Goal: Task Accomplishment & Management: Manage account settings

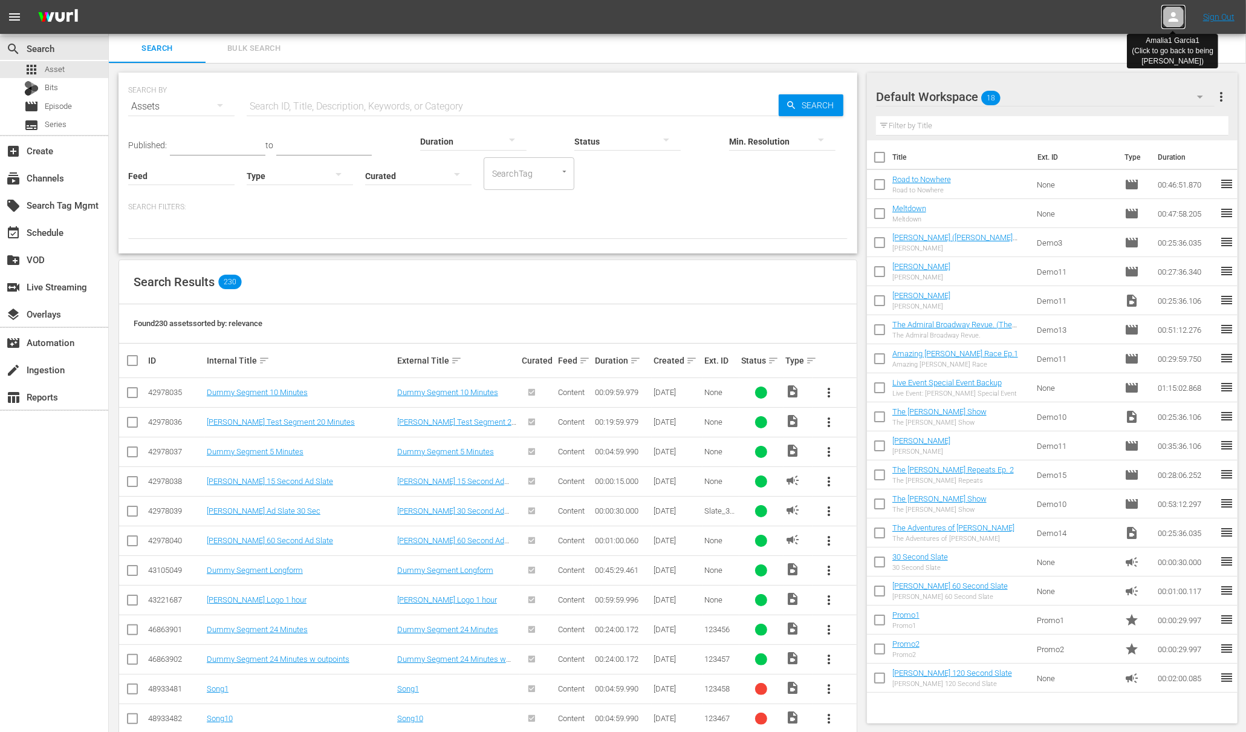
click at [1173, 18] on icon at bounding box center [1174, 17] width 15 height 15
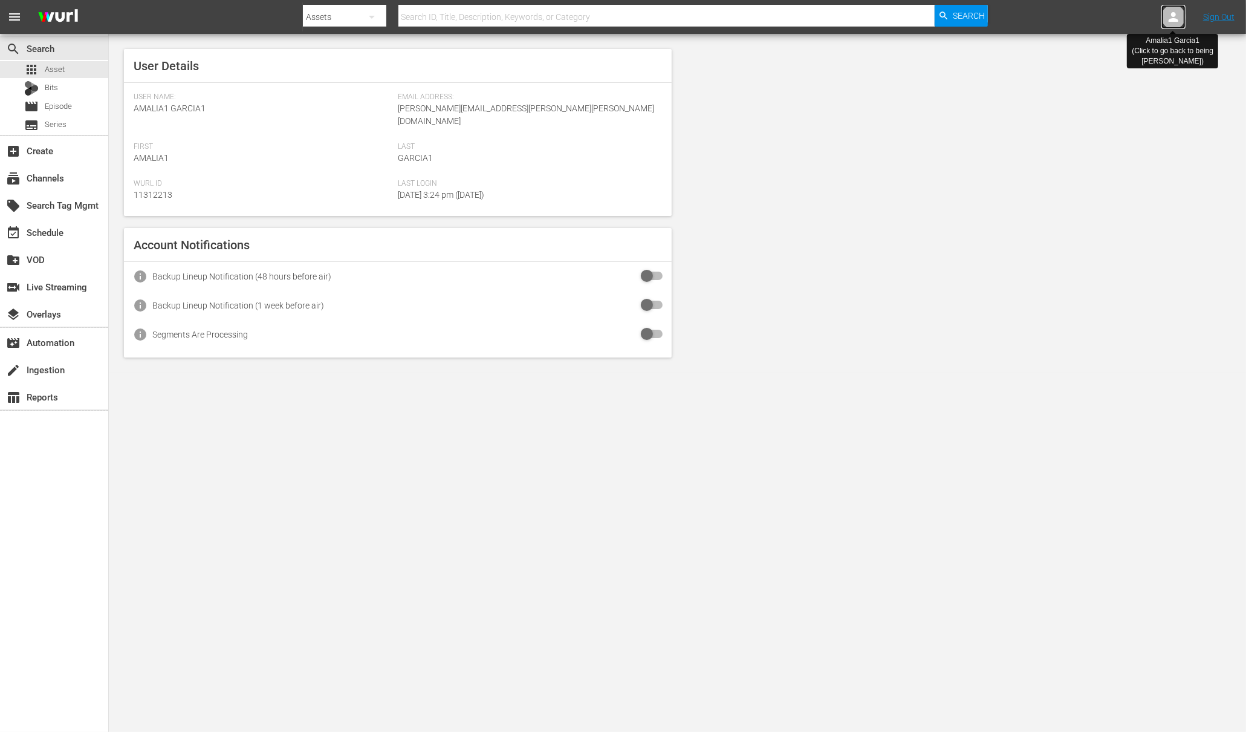
click at [1173, 18] on icon at bounding box center [1174, 17] width 15 height 15
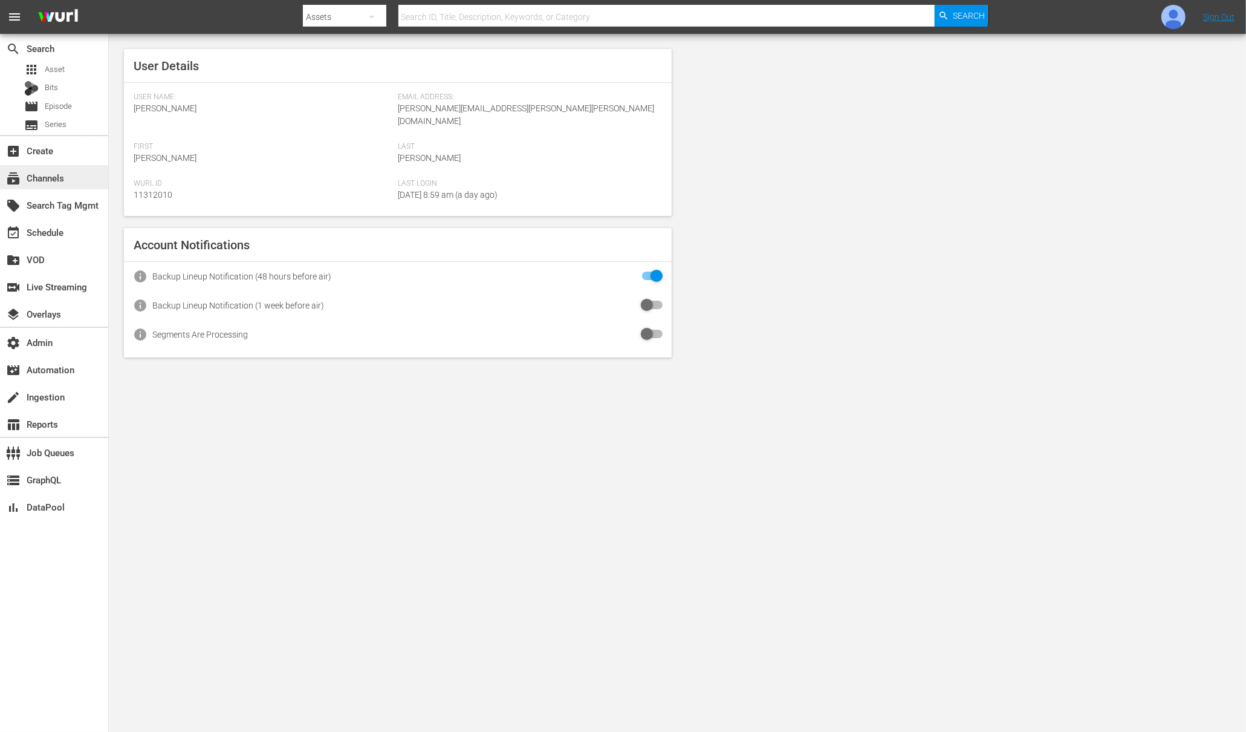
click at [60, 181] on div "subscriptions Channels" at bounding box center [34, 176] width 68 height 11
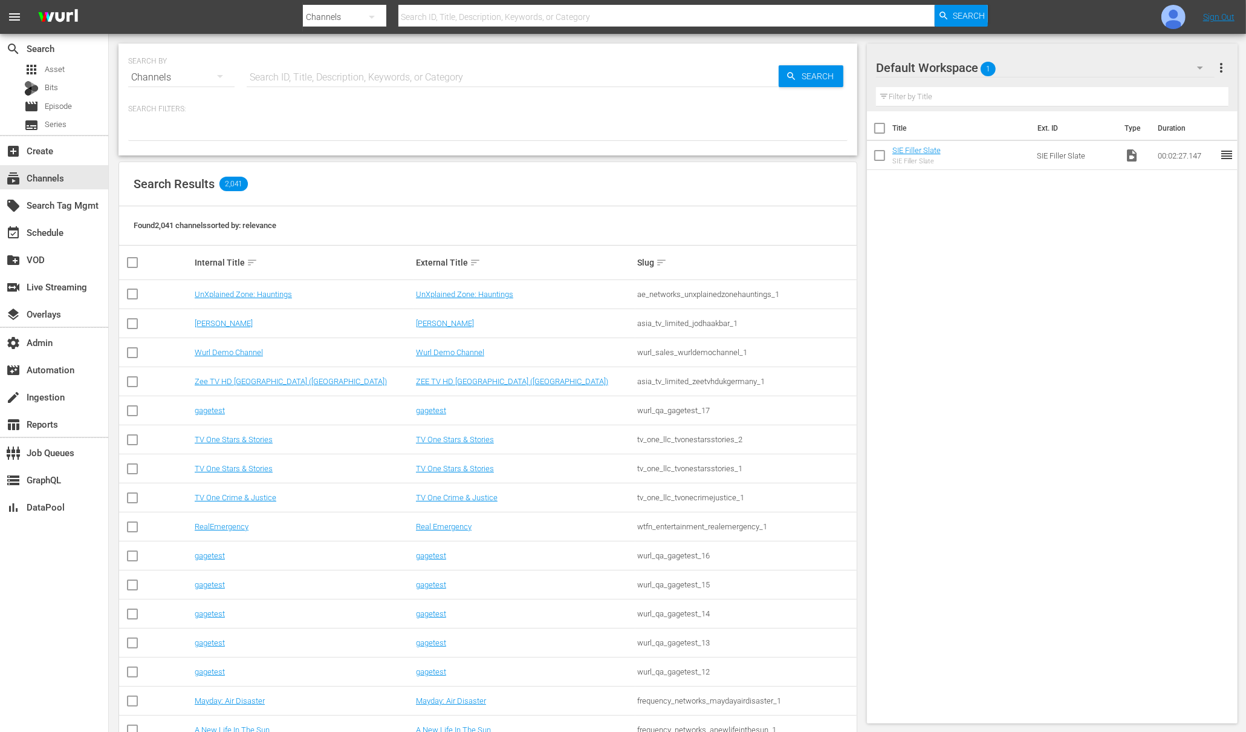
click at [409, 83] on input "text" at bounding box center [513, 77] width 532 height 29
type input "ad"
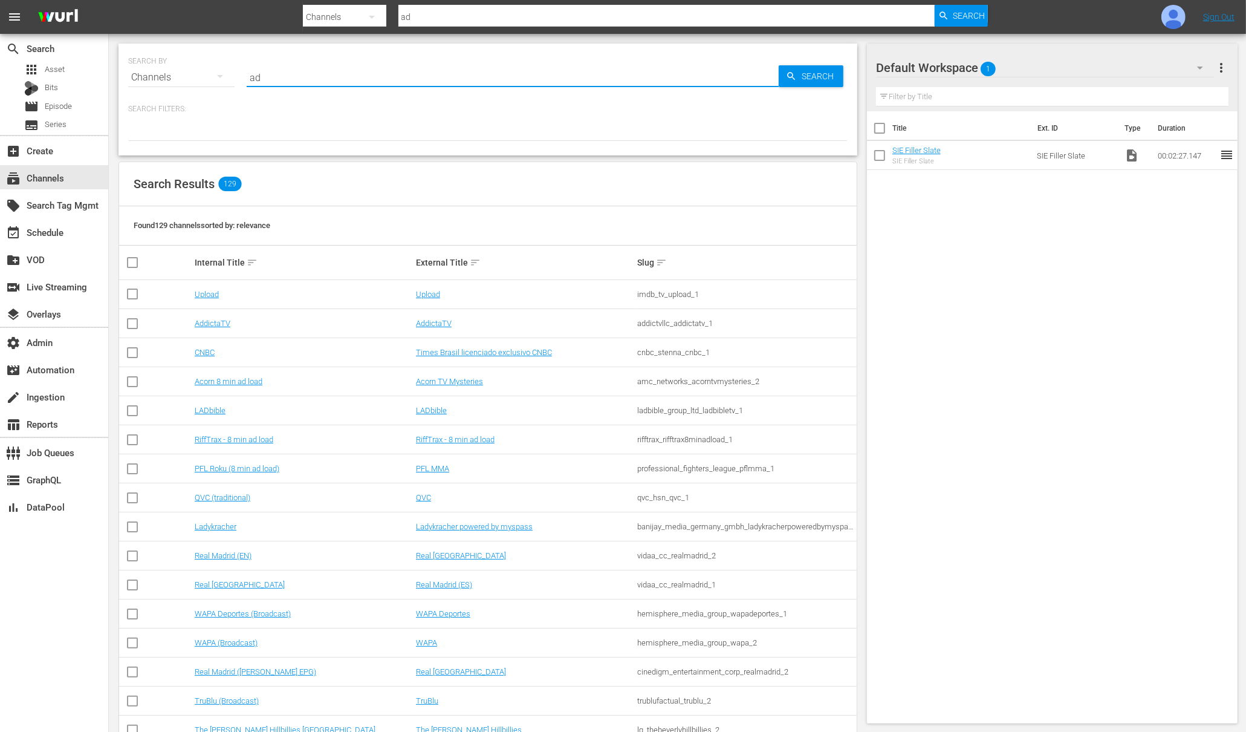
type input "adops_test_1"
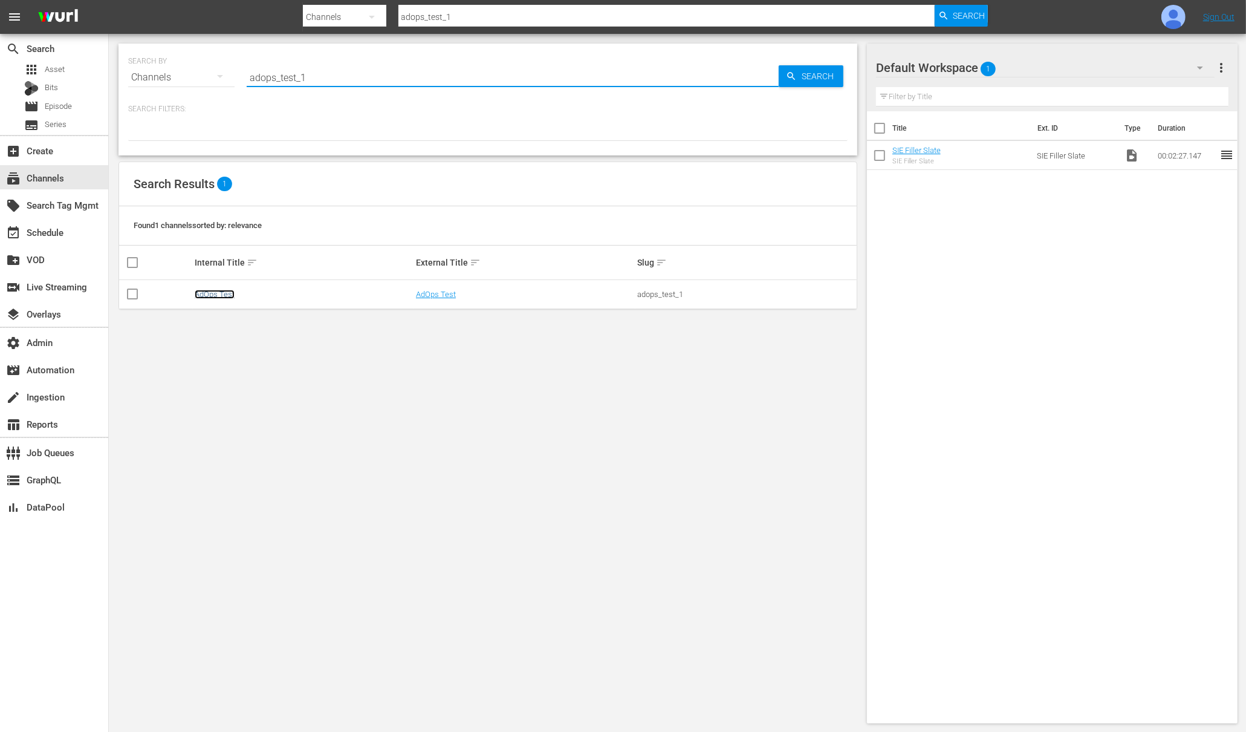
click at [227, 293] on link "AdOps Test" at bounding box center [215, 294] width 40 height 9
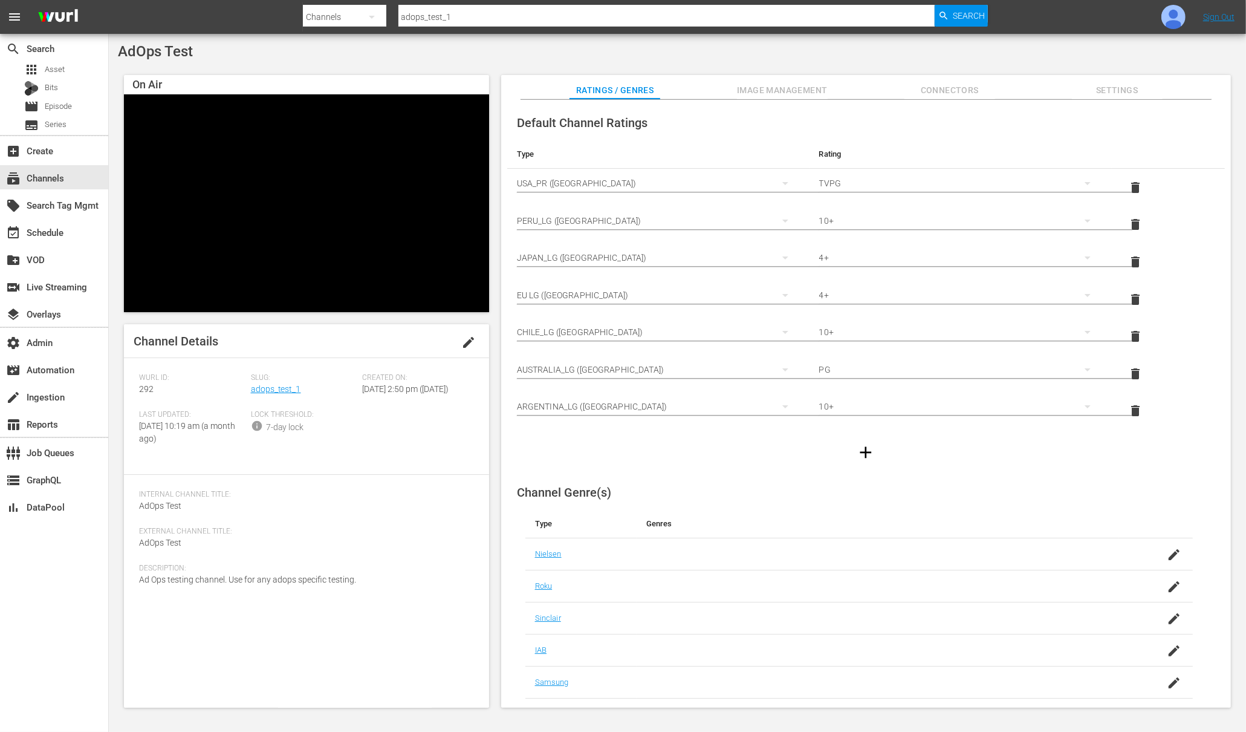
click at [809, 89] on span "Image Management" at bounding box center [782, 90] width 91 height 15
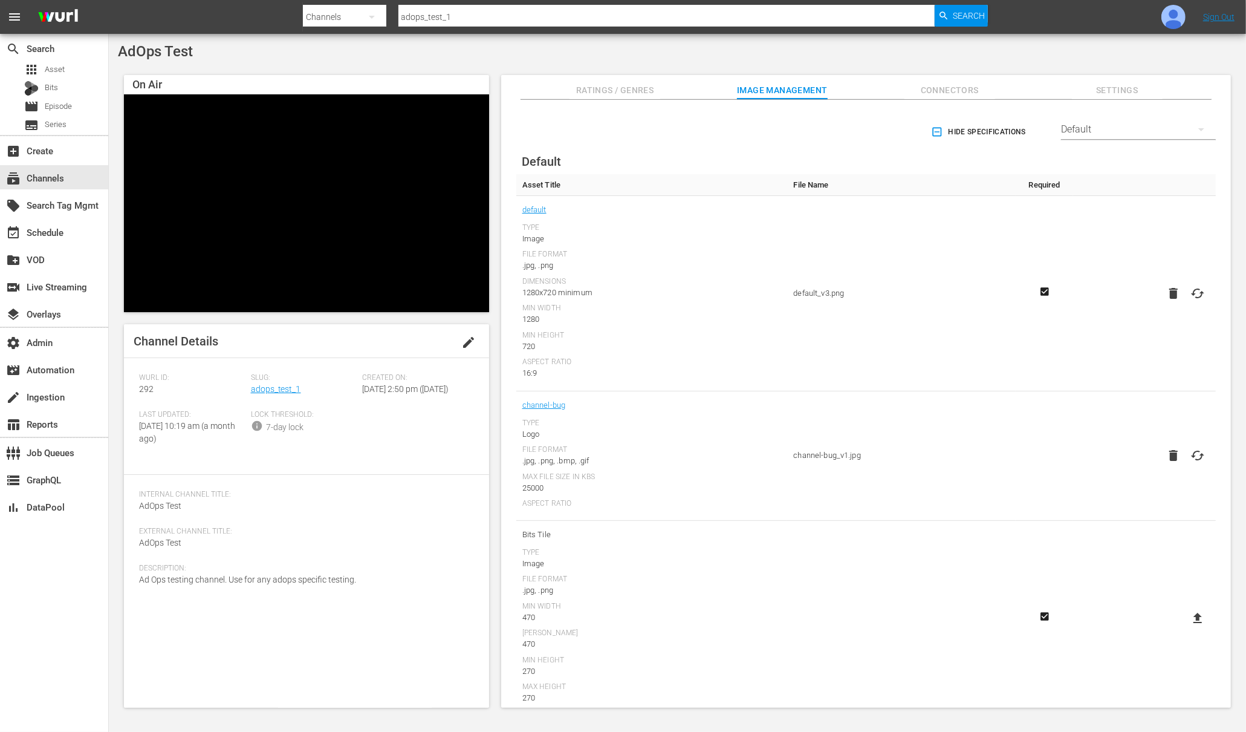
click at [1099, 127] on div "Default" at bounding box center [1138, 129] width 155 height 34
click at [1107, 317] on div "LG" at bounding box center [1136, 321] width 126 height 19
click at [1082, 133] on div "LG" at bounding box center [1138, 129] width 155 height 34
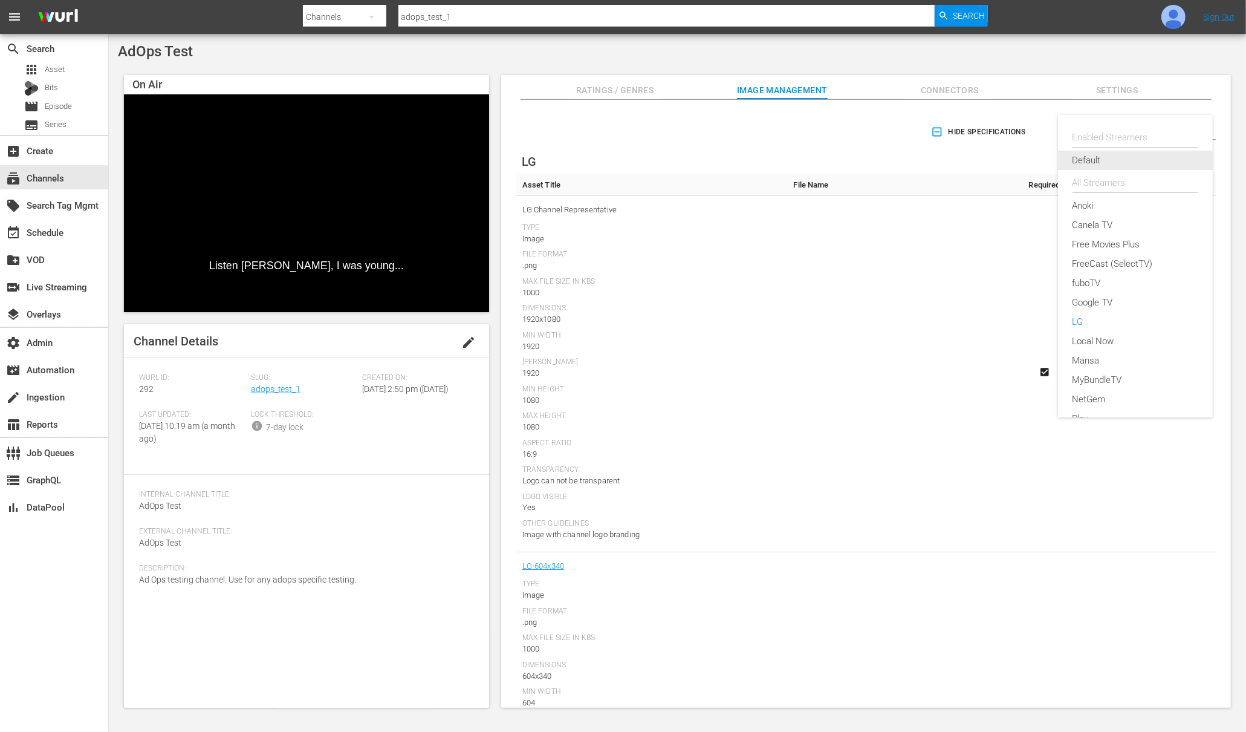
click at [1099, 154] on div "Default" at bounding box center [1136, 160] width 126 height 19
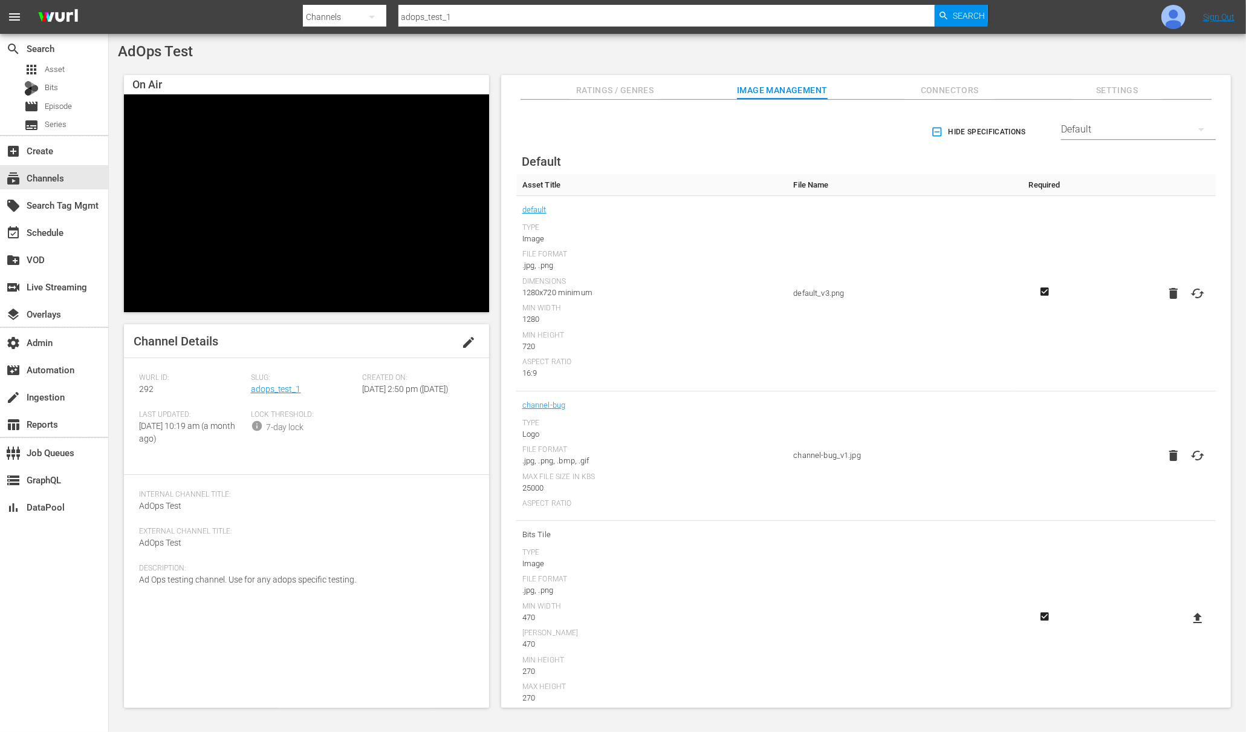
click at [1092, 131] on div "Default" at bounding box center [1138, 129] width 155 height 34
click at [1099, 265] on div "Samsung TV+" at bounding box center [1136, 266] width 126 height 19
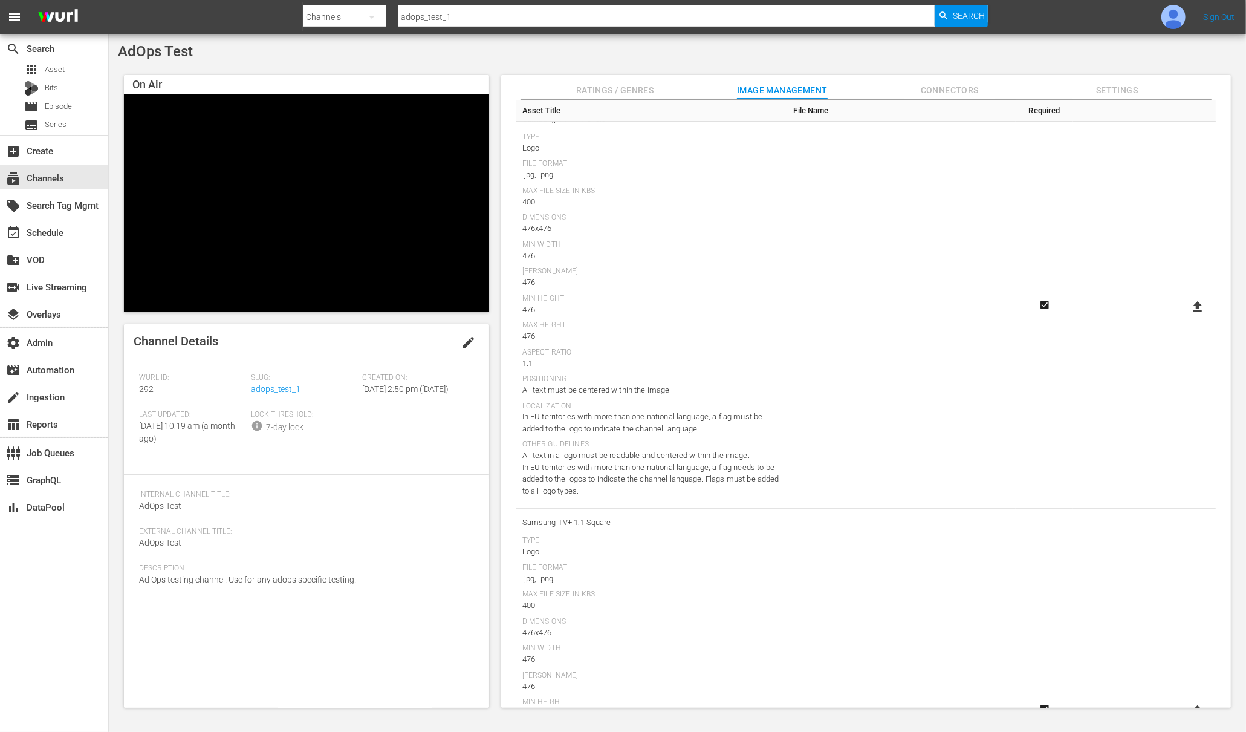
scroll to position [0, 0]
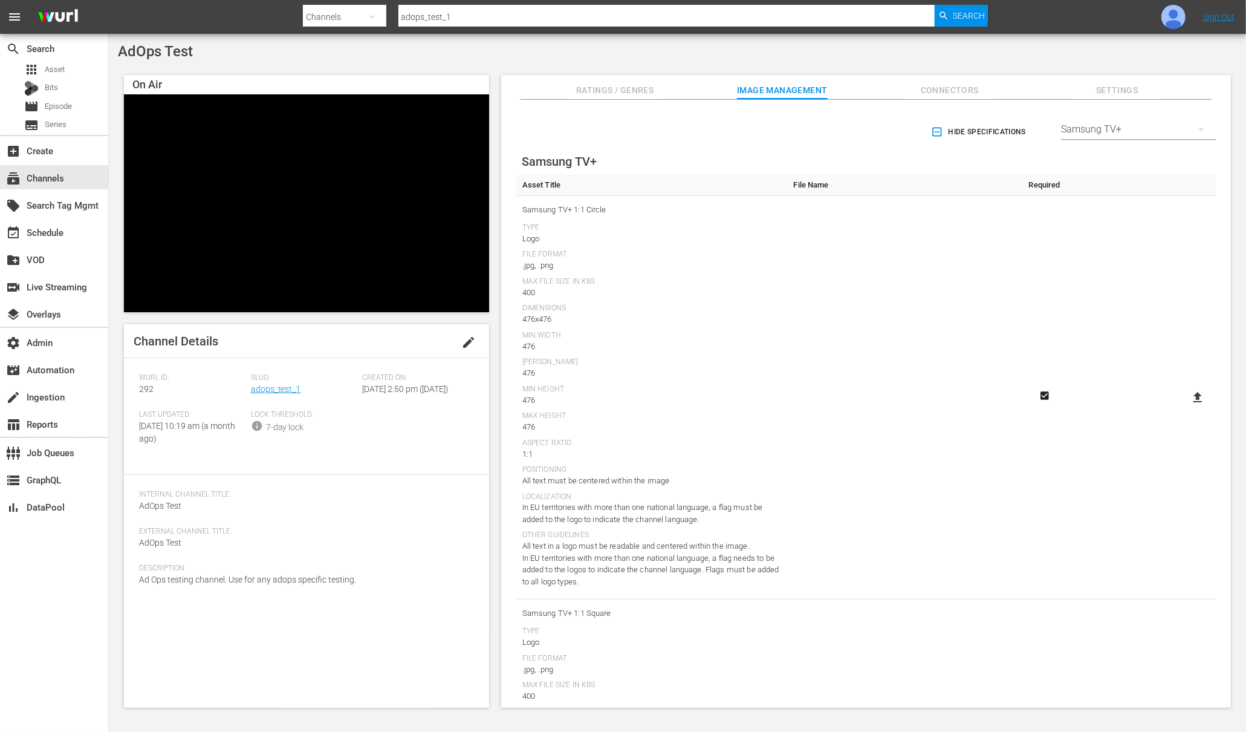
click at [1109, 128] on div "Samsung TV+" at bounding box center [1138, 129] width 155 height 34
click at [1093, 322] on div "LG" at bounding box center [1136, 321] width 126 height 19
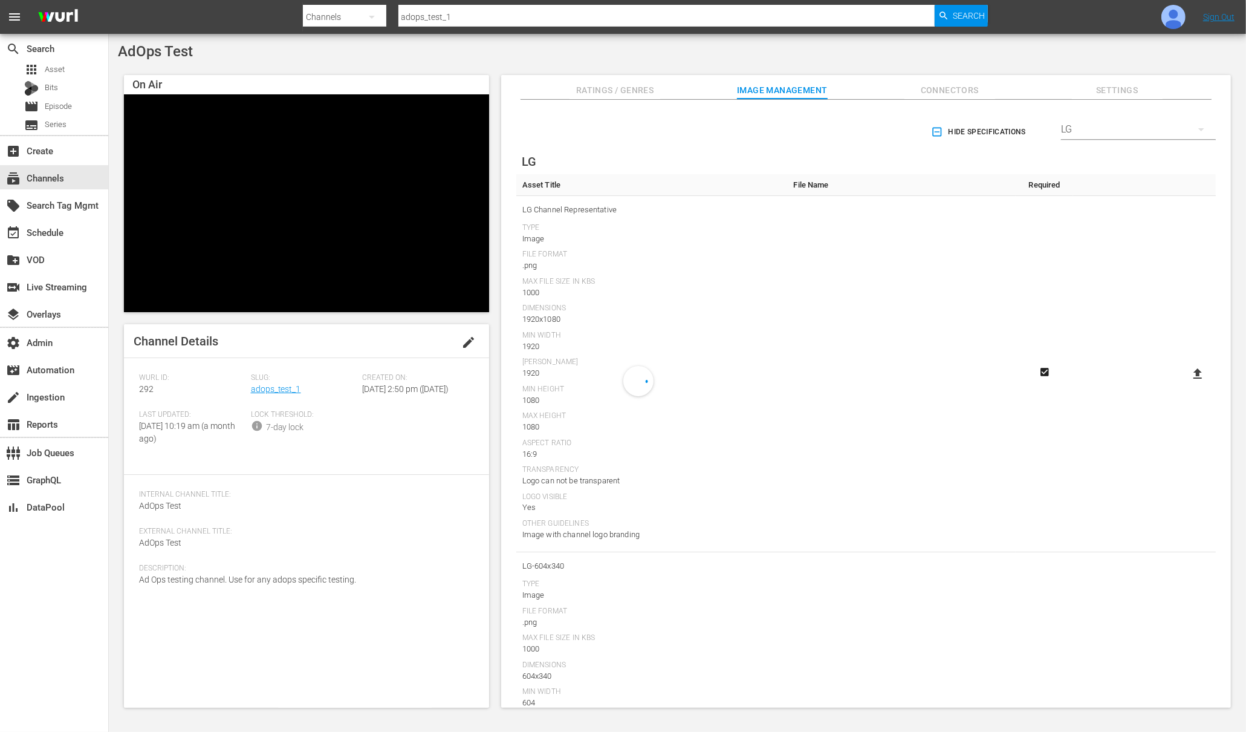
scroll to position [55, 0]
click at [1197, 375] on icon at bounding box center [1198, 373] width 15 height 15
click at [1187, 384] on input "file" at bounding box center [1186, 384] width 1 height 1
click at [1194, 371] on icon at bounding box center [1198, 373] width 8 height 10
click at [1187, 384] on input "file" at bounding box center [1186, 384] width 1 height 1
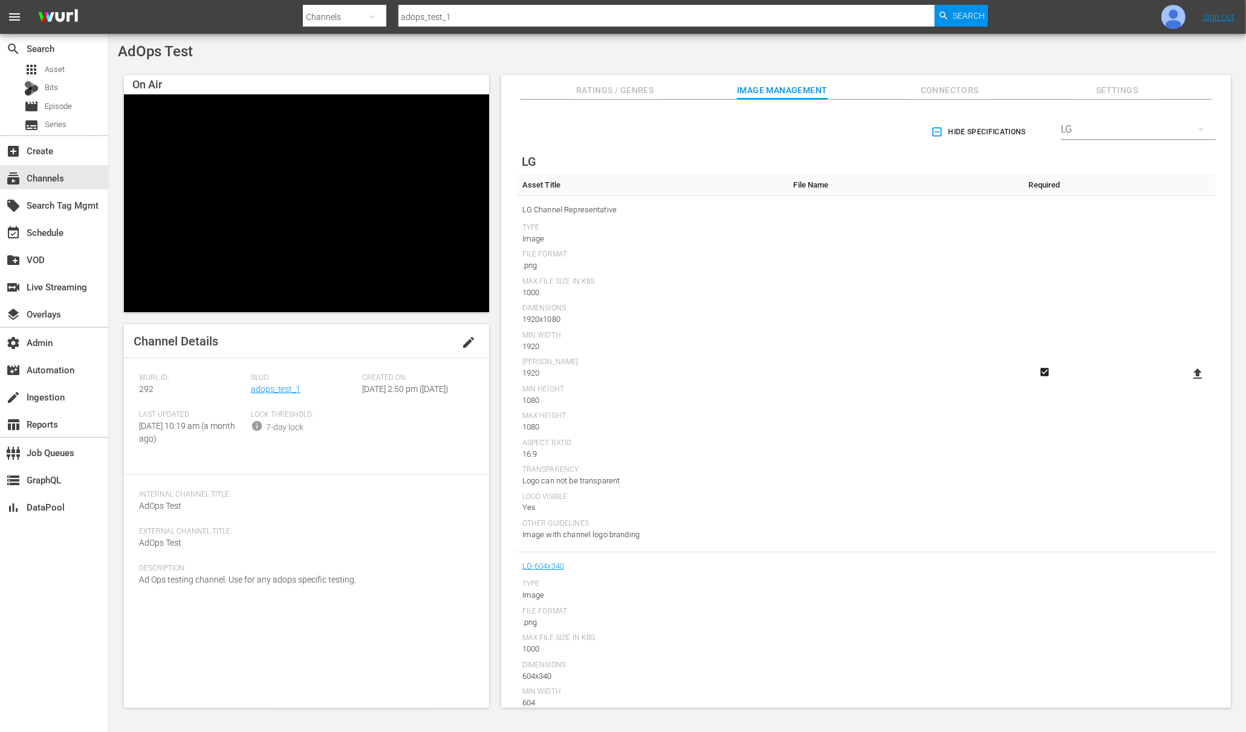
type input "C:\fakepath\2412_Wurl_ZoomBG_Dark_1920x1080_no_alpha.png"
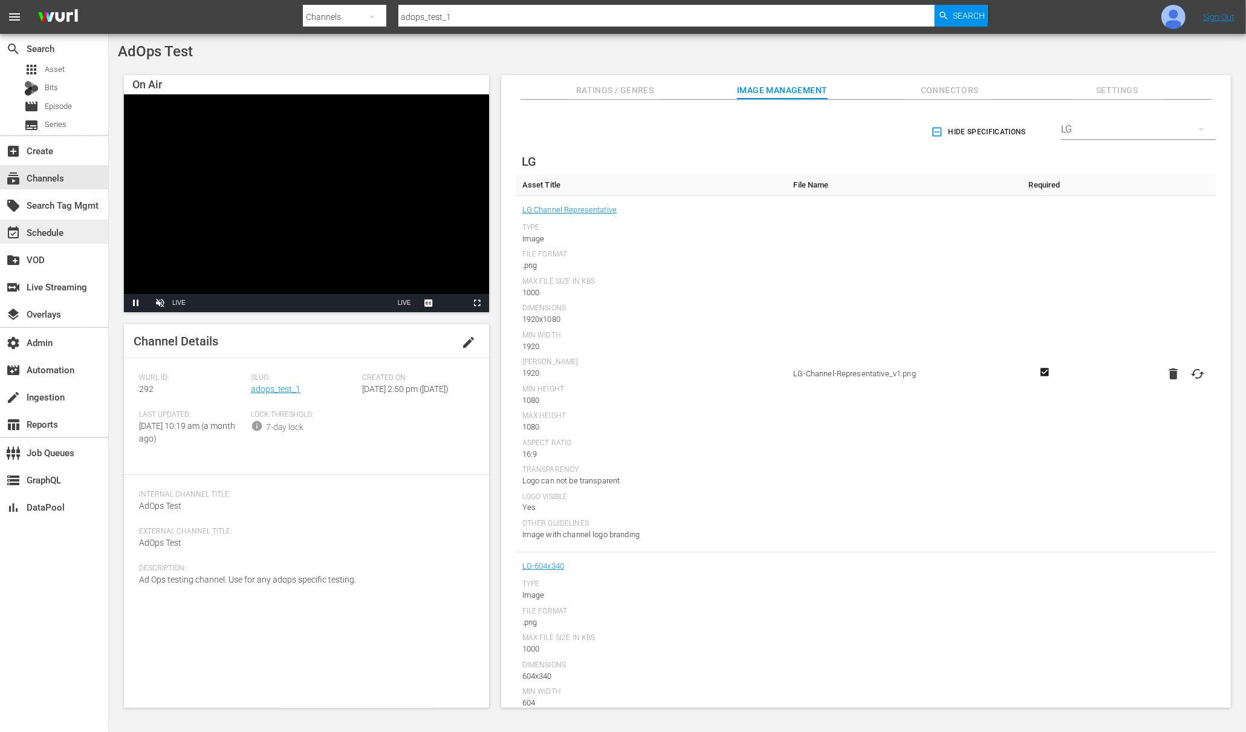
click at [57, 226] on div "event_available Schedule" at bounding box center [34, 230] width 68 height 11
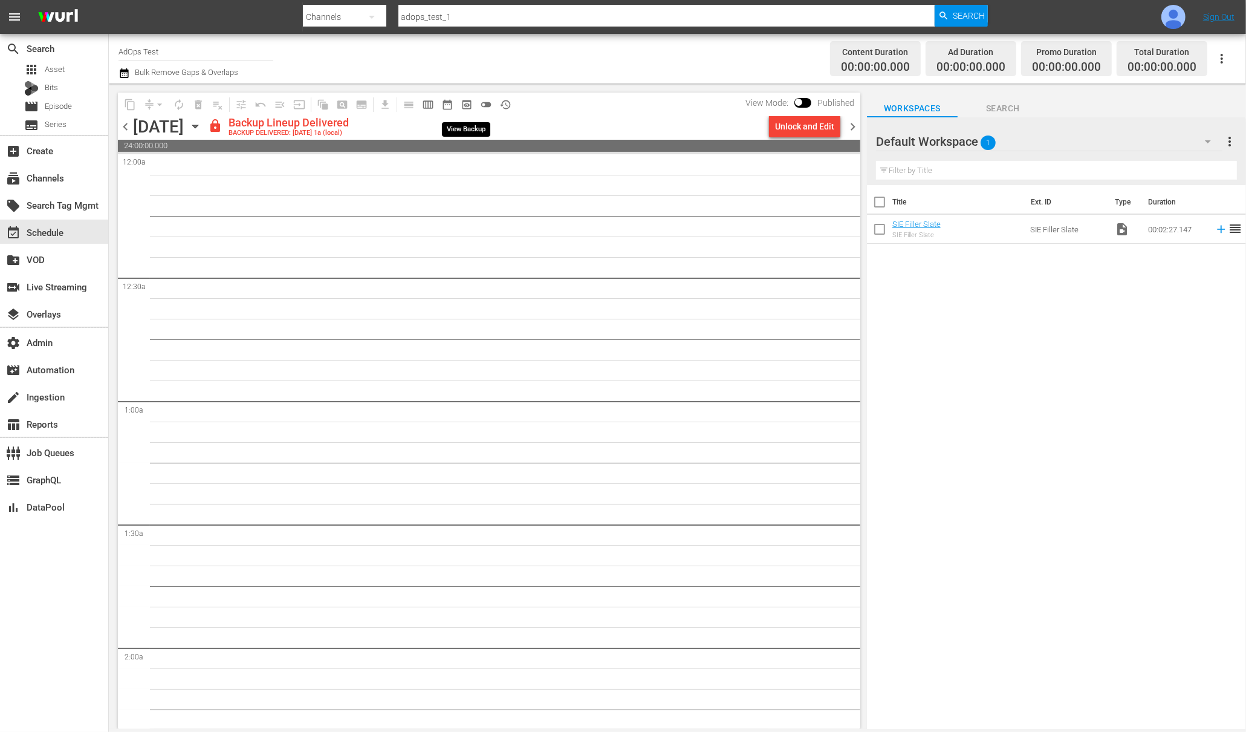
click at [470, 102] on span "preview_outlined" at bounding box center [467, 105] width 12 height 12
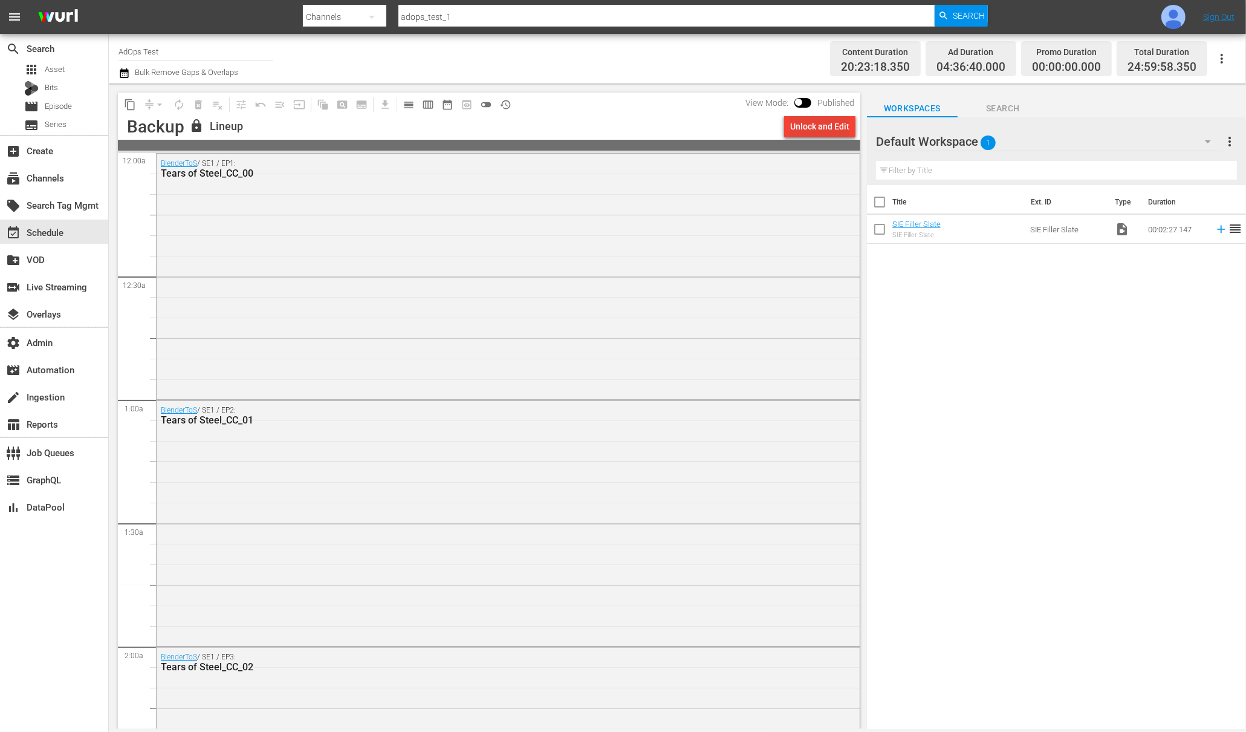
click at [816, 135] on div "Unlock and Edit" at bounding box center [819, 127] width 59 height 22
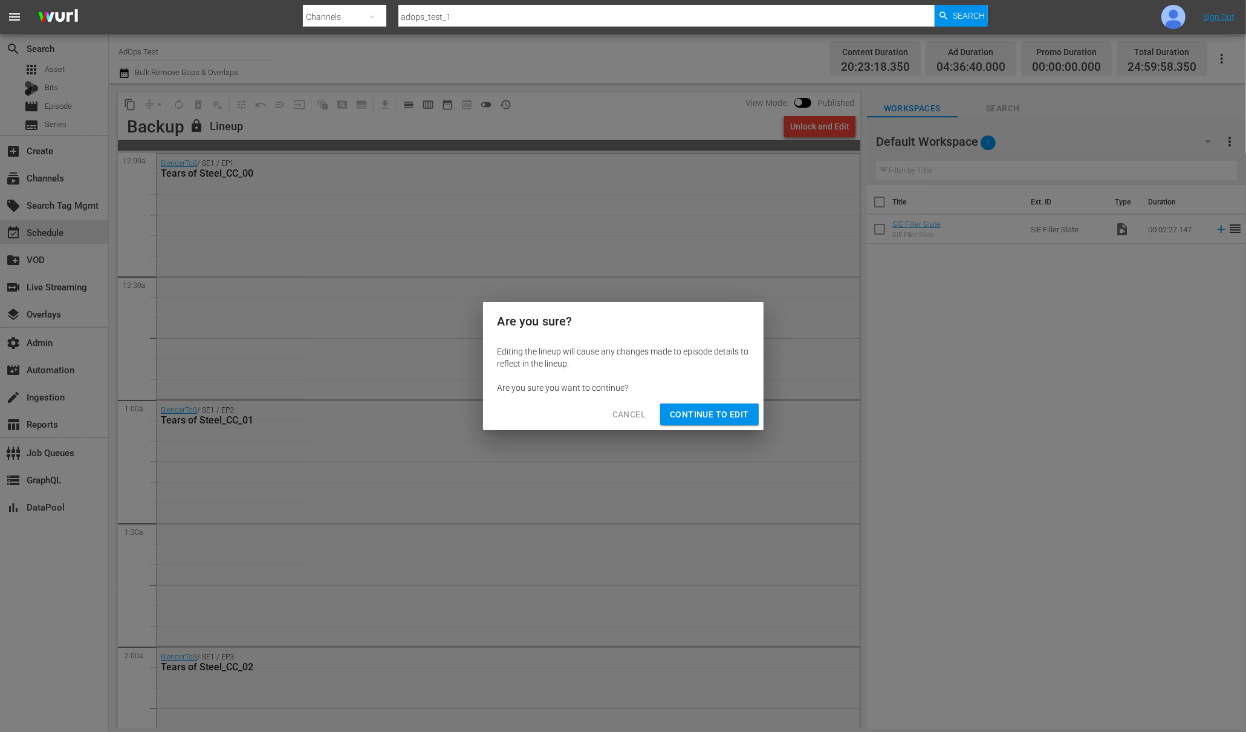
click at [816, 135] on div "Are you sure? Editing the lineup will cause any changes made to episode details…" at bounding box center [623, 366] width 1246 height 732
click at [723, 409] on span "Continue to Edit" at bounding box center [709, 414] width 79 height 15
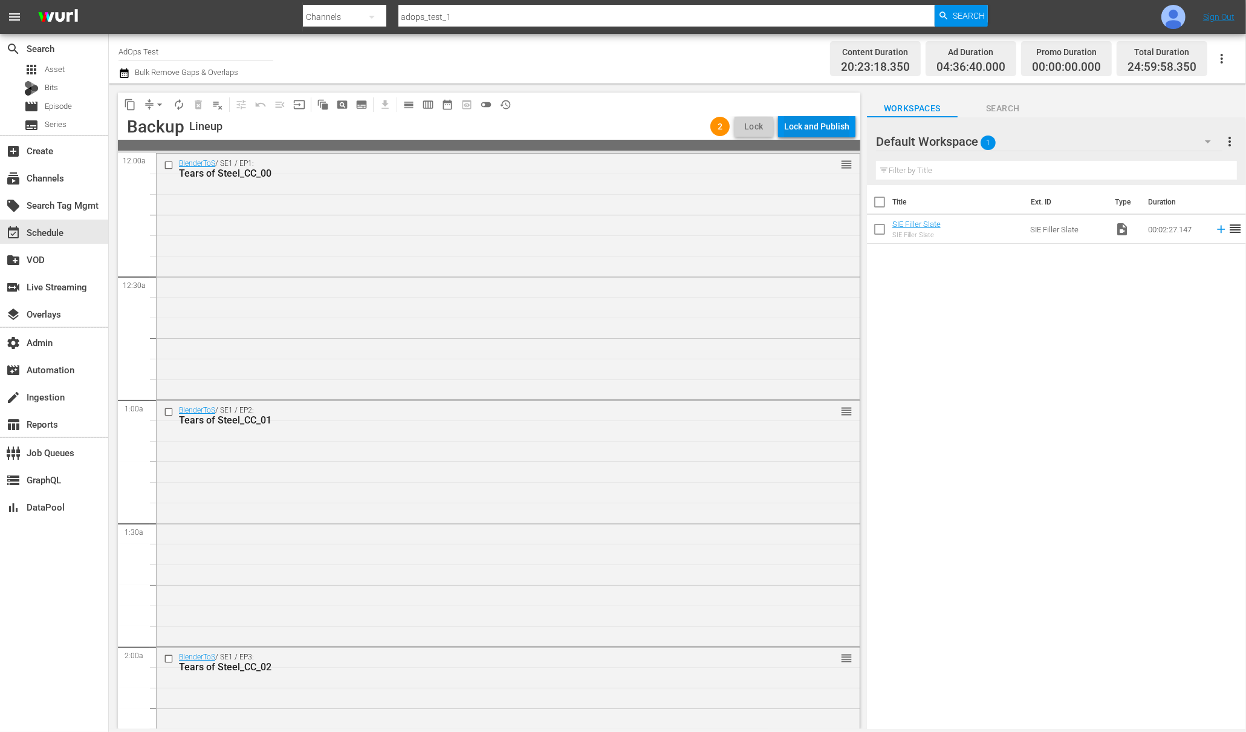
click at [820, 116] on div "Lock and Publish" at bounding box center [816, 127] width 65 height 22
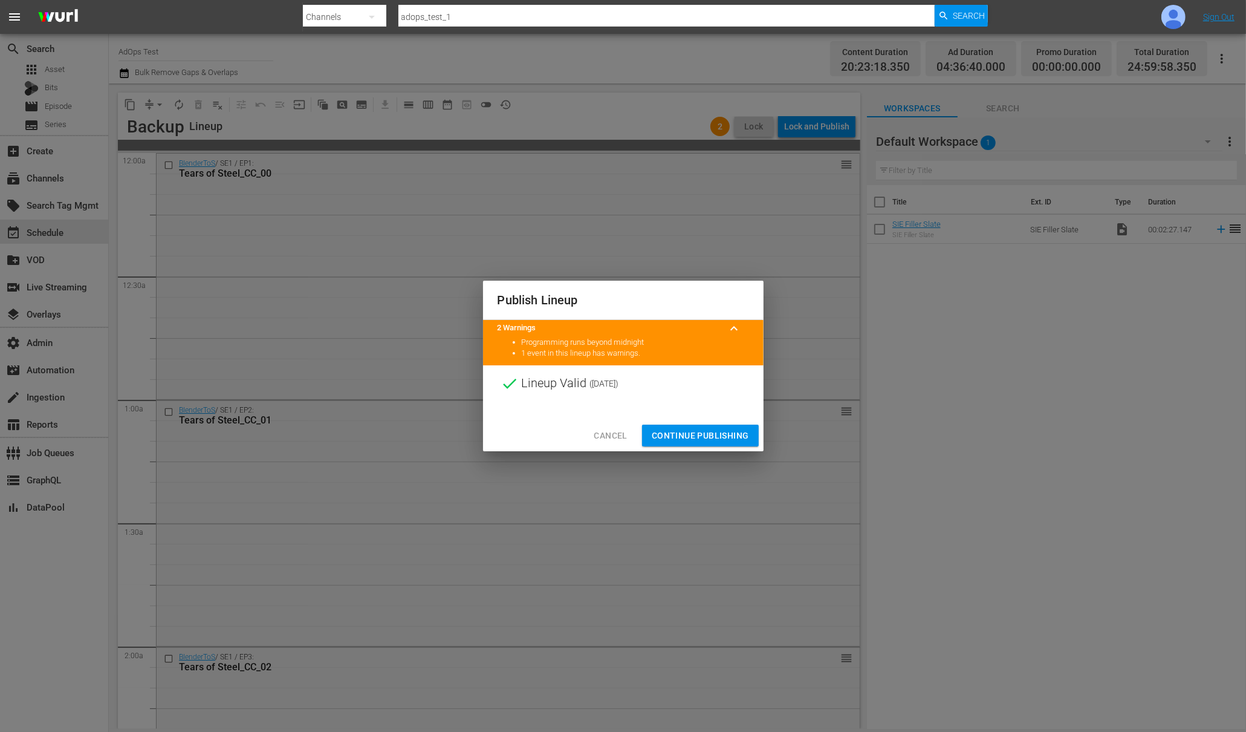
click at [711, 432] on span "Continue Publishing" at bounding box center [700, 435] width 97 height 15
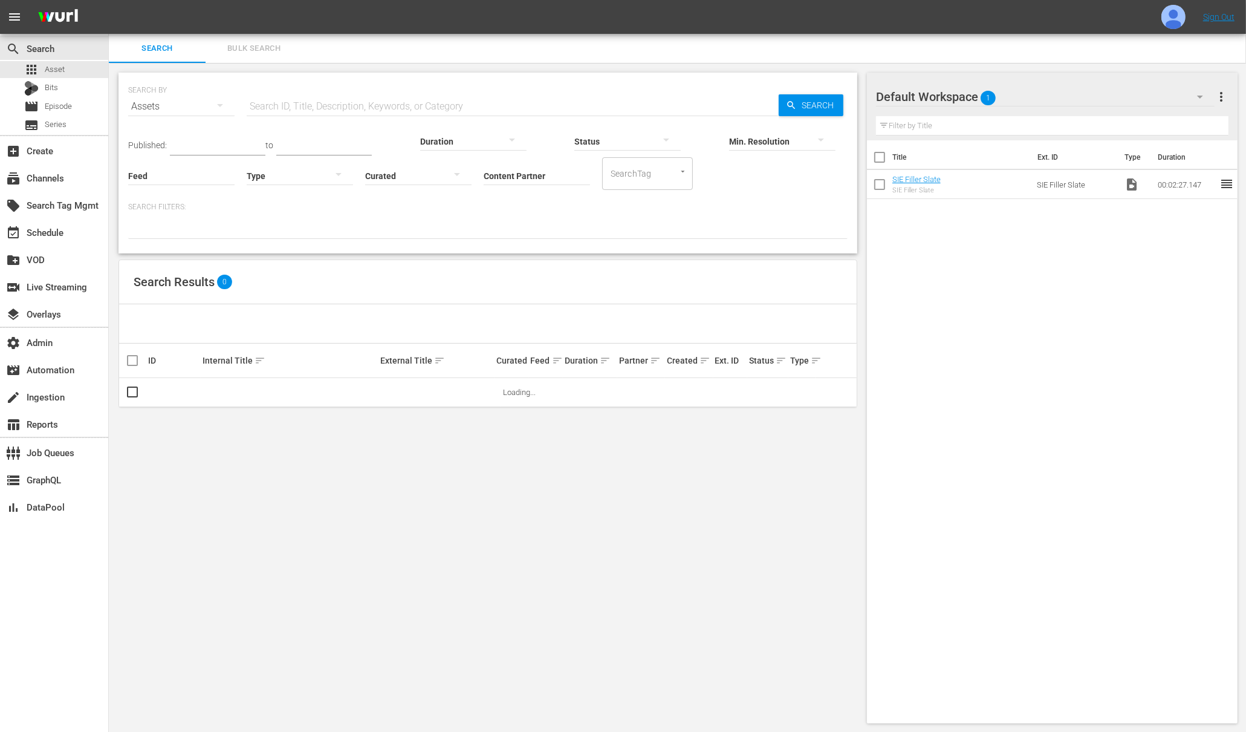
click at [51, 190] on div "local_offer Search Tag Mgmt" at bounding box center [54, 203] width 108 height 27
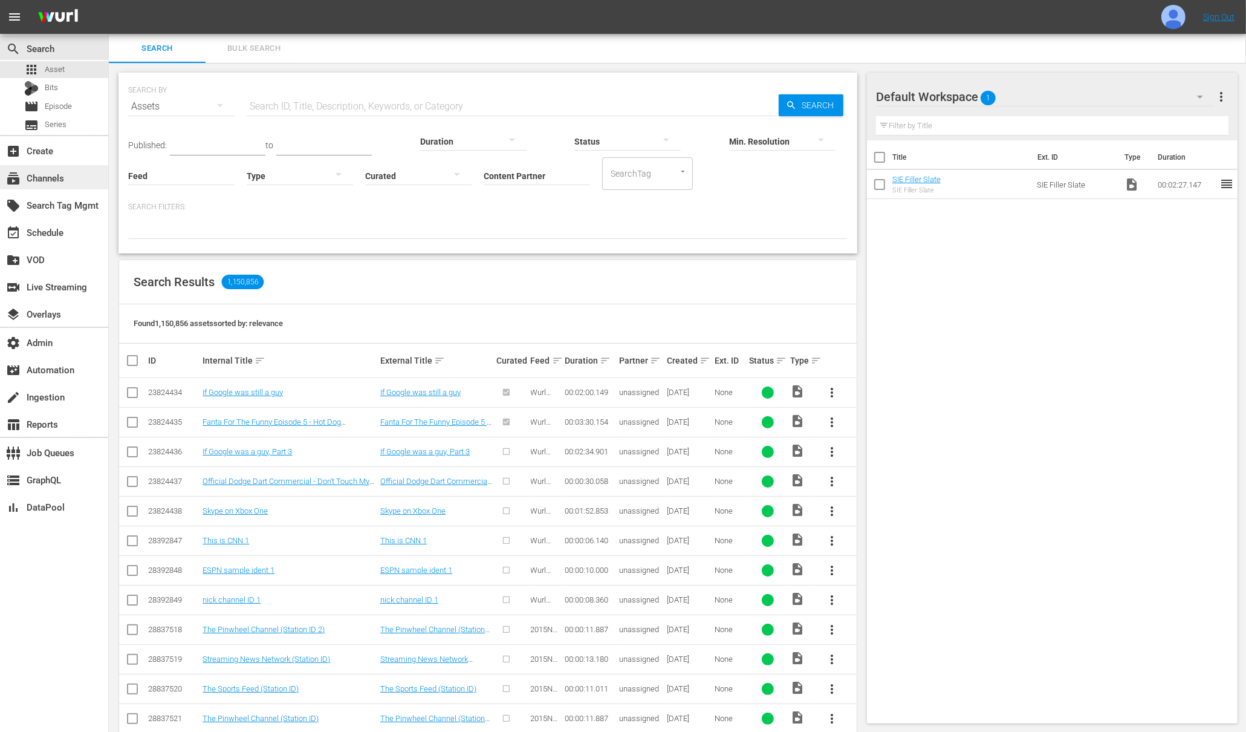
click at [51, 180] on div "subscriptions Channels" at bounding box center [34, 176] width 68 height 11
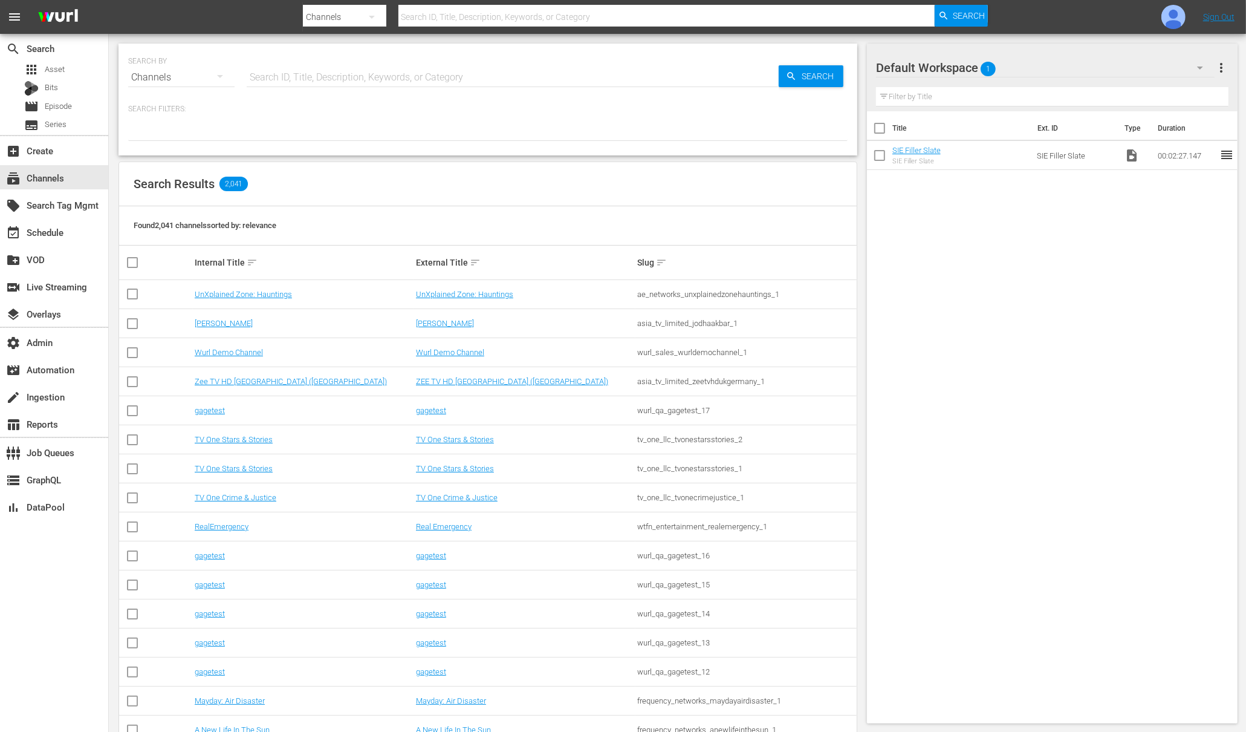
click at [343, 78] on input "text" at bounding box center [513, 77] width 532 height 29
type input "wurl"
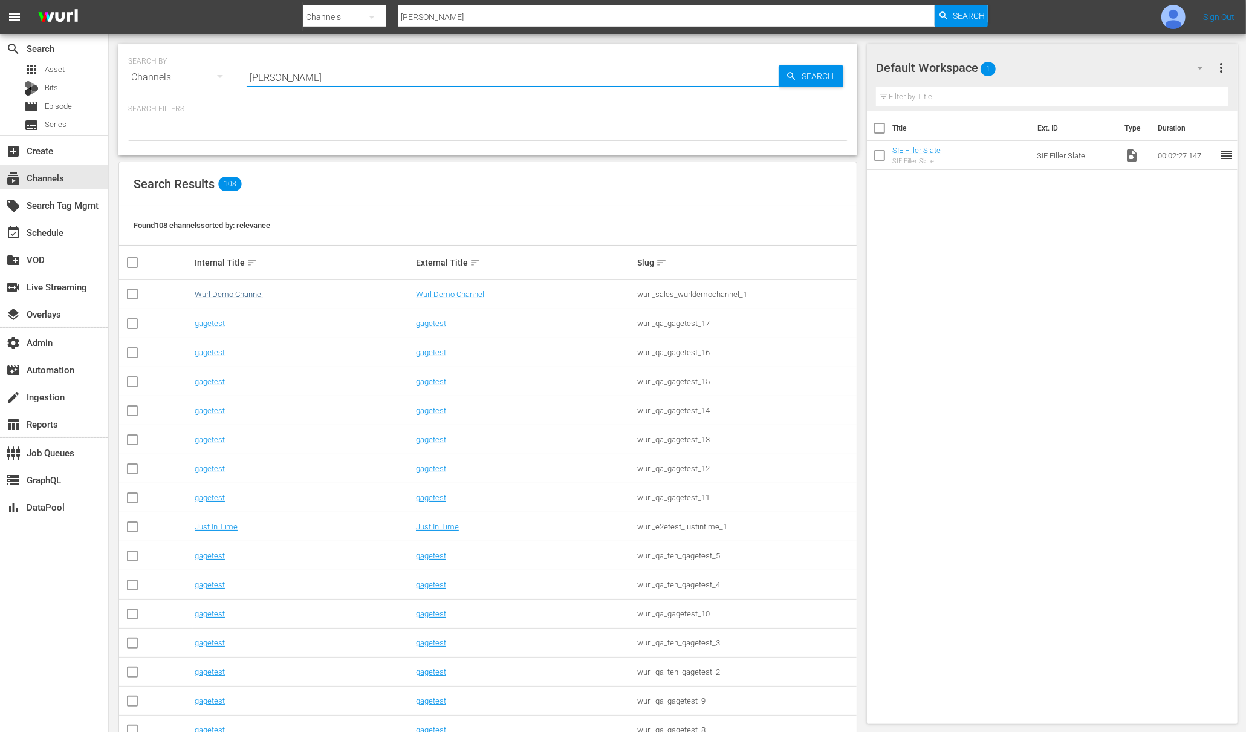
type input "wurl"
click at [261, 293] on link "Wurl Demo Channel" at bounding box center [229, 294] width 68 height 9
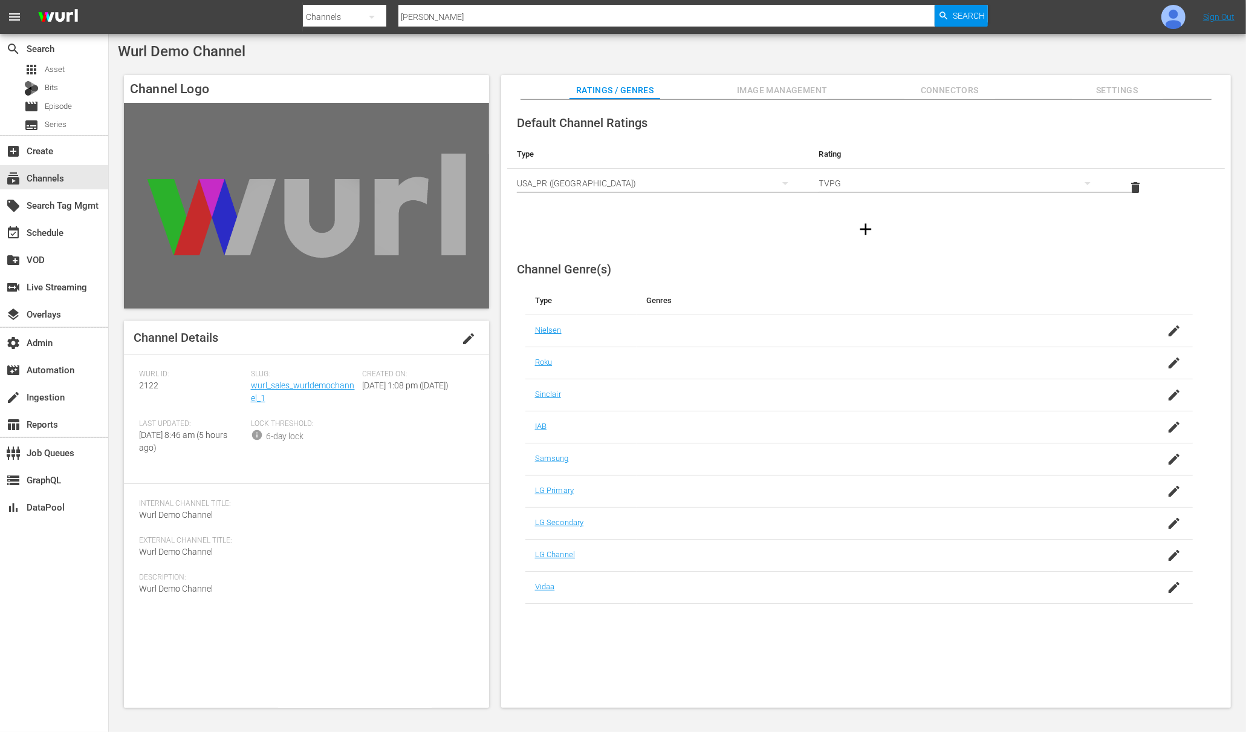
click at [806, 90] on span "Image Management" at bounding box center [782, 90] width 91 height 15
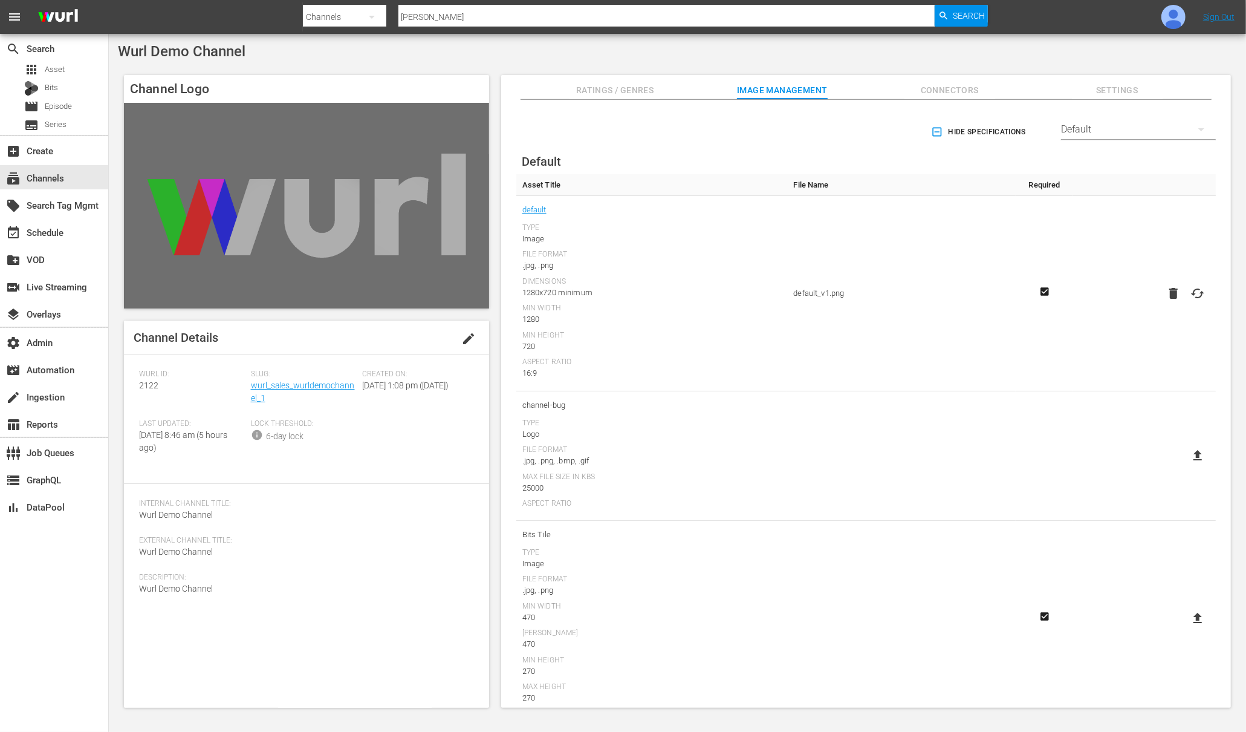
click at [1101, 128] on div "Default" at bounding box center [1138, 129] width 155 height 34
click at [1087, 320] on div "LG" at bounding box center [1136, 321] width 126 height 19
click at [1193, 376] on icon at bounding box center [1198, 373] width 15 height 15
click at [1187, 384] on input "file" at bounding box center [1186, 384] width 1 height 1
type input "C:\fakepath\2412_Wurl_ZoomBG_Dark_1920x1080.png"
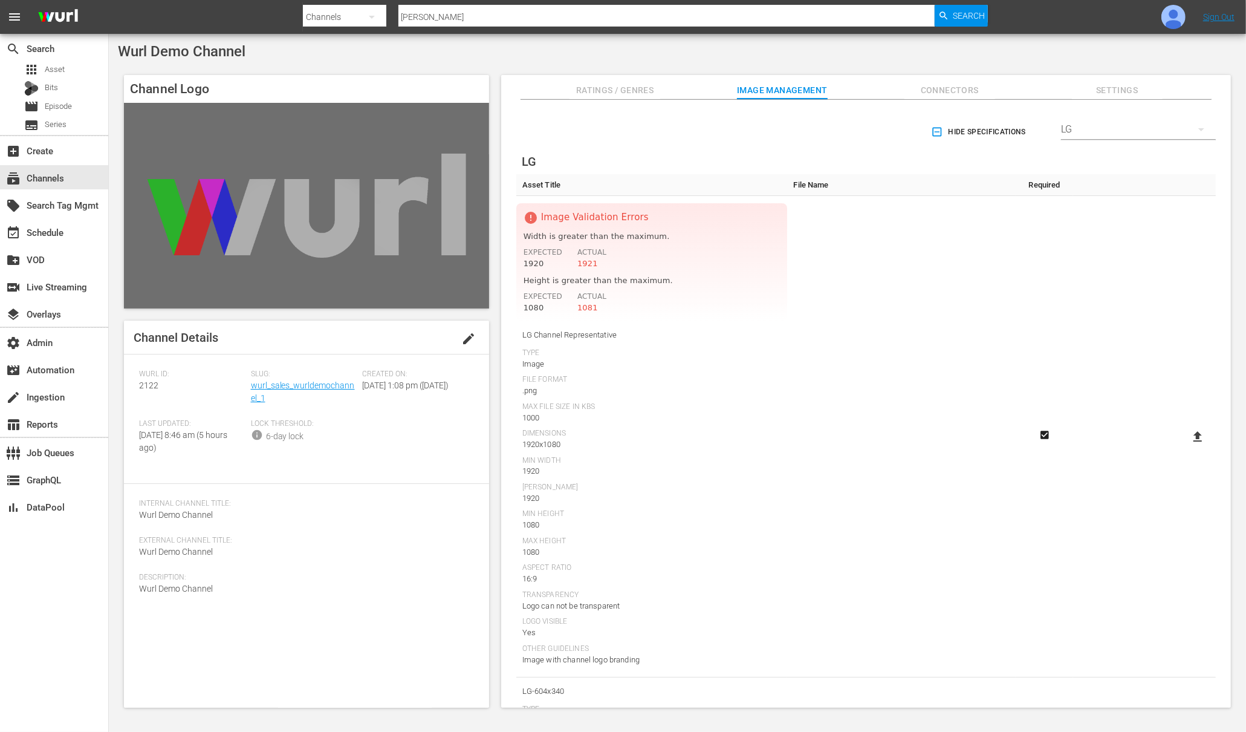
click at [1198, 444] on label at bounding box center [1198, 437] width 24 height 22
click at [1187, 447] on input "file" at bounding box center [1186, 447] width 1 height 1
click at [1194, 433] on icon at bounding box center [1198, 436] width 8 height 10
click at [1187, 447] on input "file" at bounding box center [1186, 447] width 1 height 1
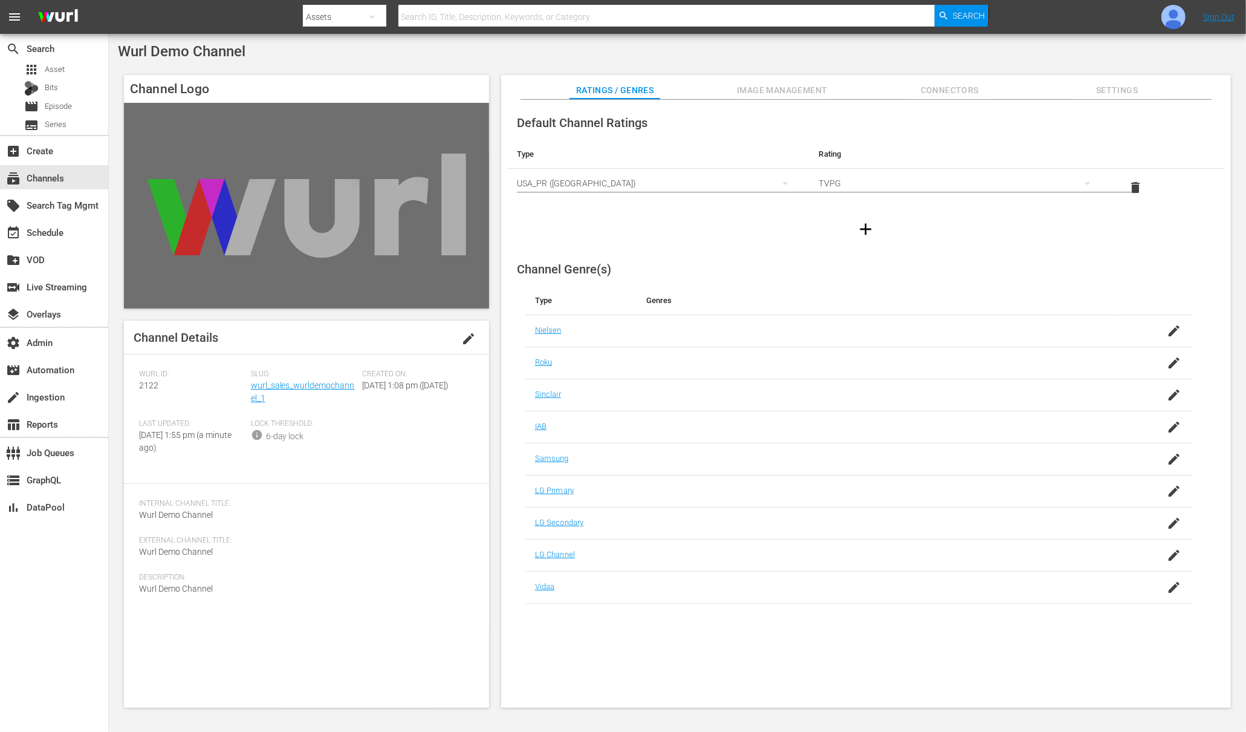
click at [790, 90] on span "Image Management" at bounding box center [782, 90] width 91 height 15
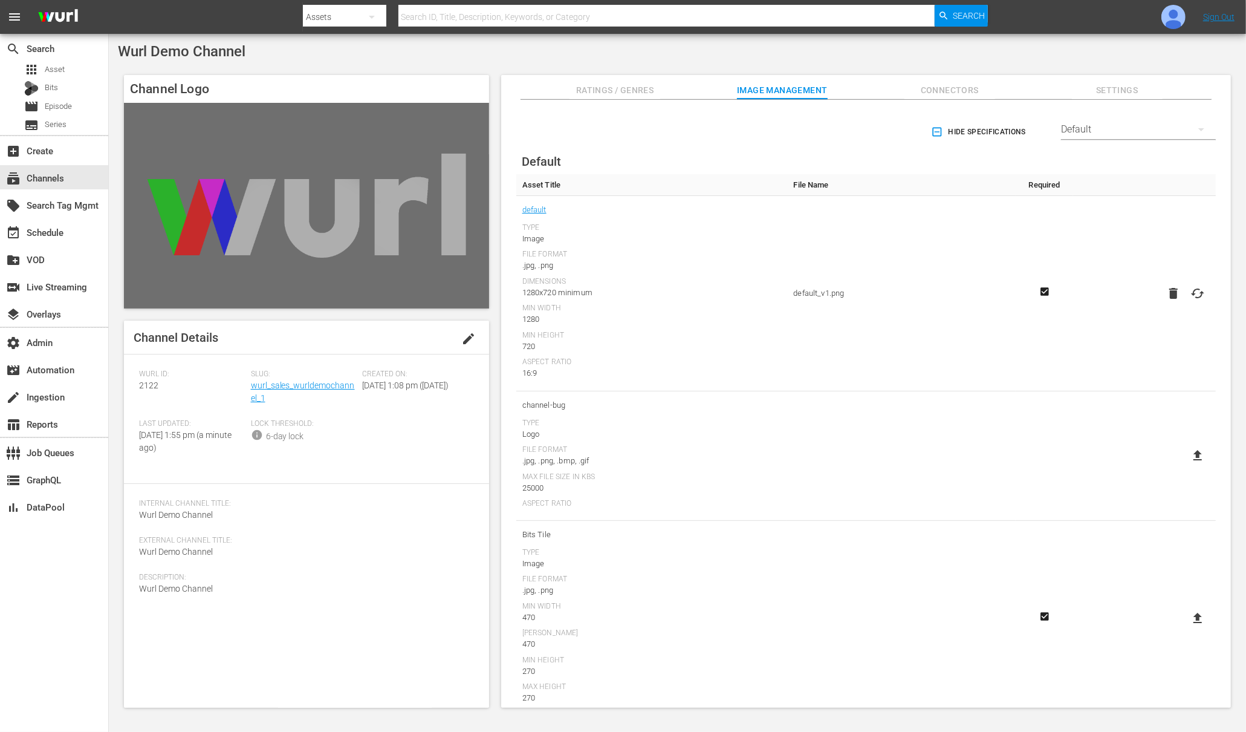
click at [1136, 130] on div "Default" at bounding box center [1138, 129] width 155 height 34
click at [1096, 327] on div "LG" at bounding box center [1136, 321] width 126 height 19
click at [1196, 376] on icon at bounding box center [1198, 373] width 15 height 15
click at [1187, 384] on input "file" at bounding box center [1186, 384] width 1 height 1
type input "C:\fakepath\2412_Wurl_ZoomBG_Dark_1920x1080.png"
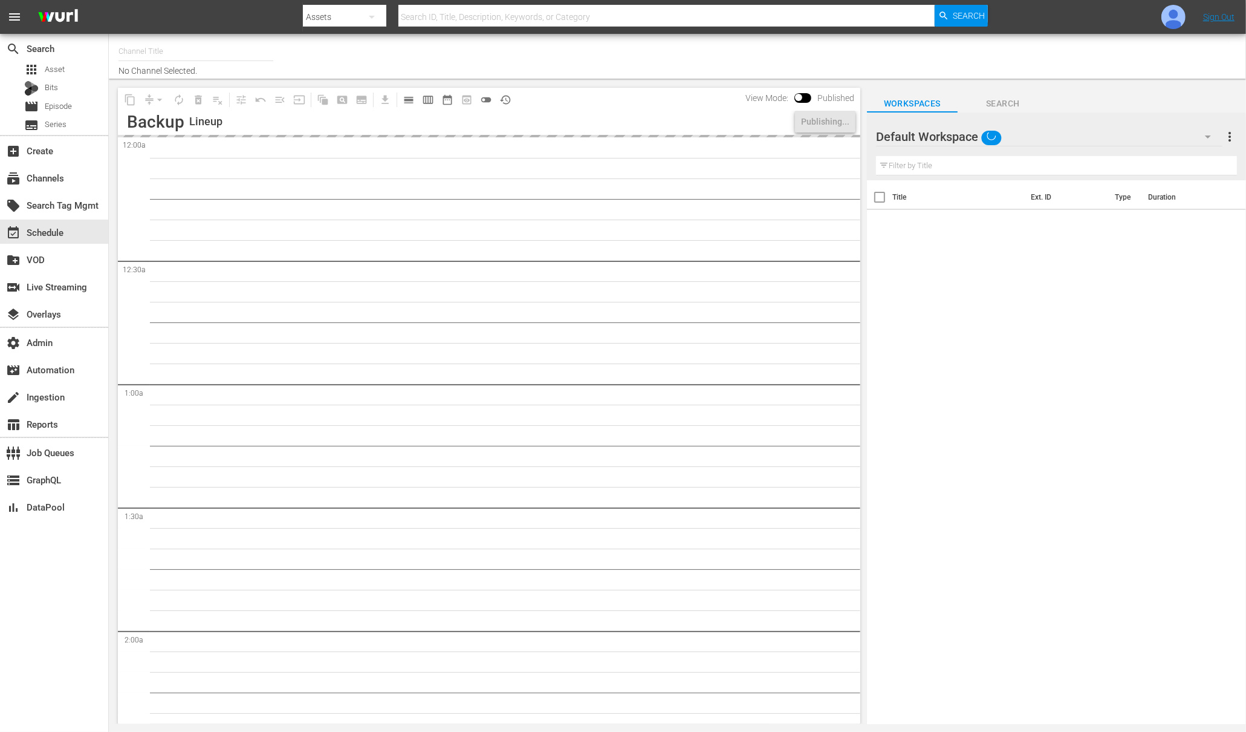
type input "AdOps Test (292)"
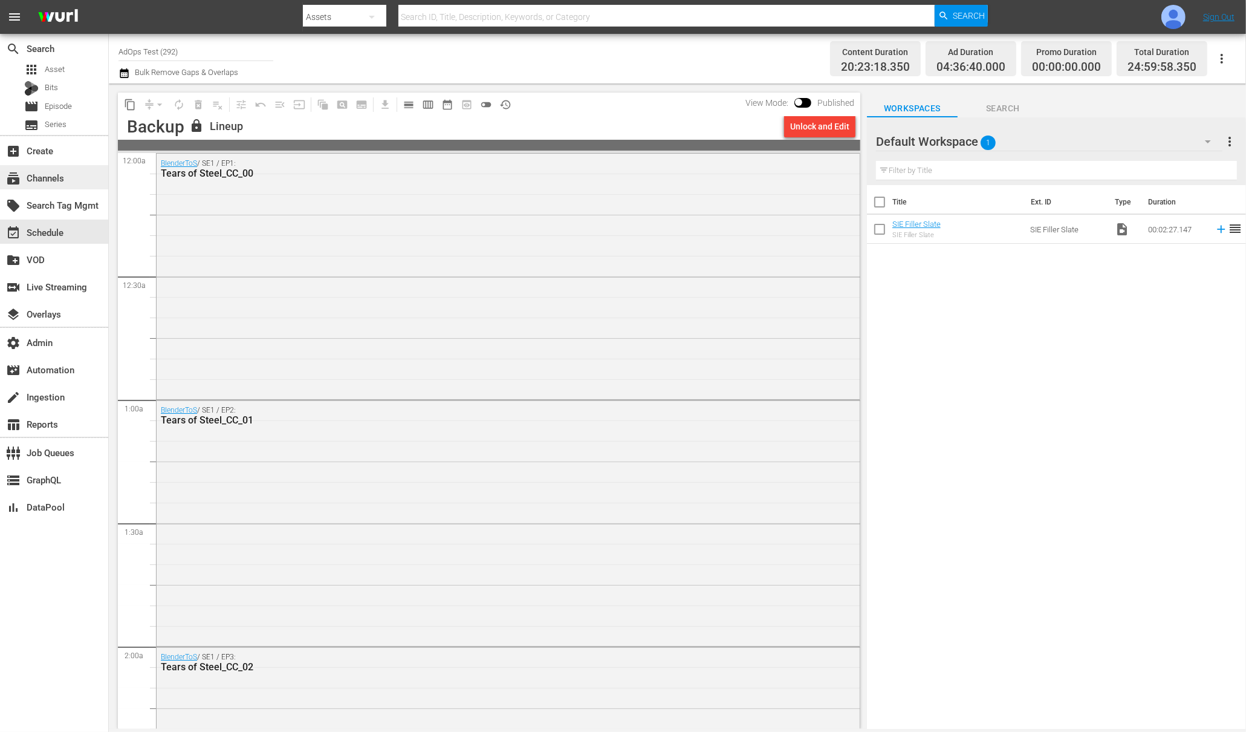
click at [49, 175] on div "subscriptions Channels" at bounding box center [34, 176] width 68 height 11
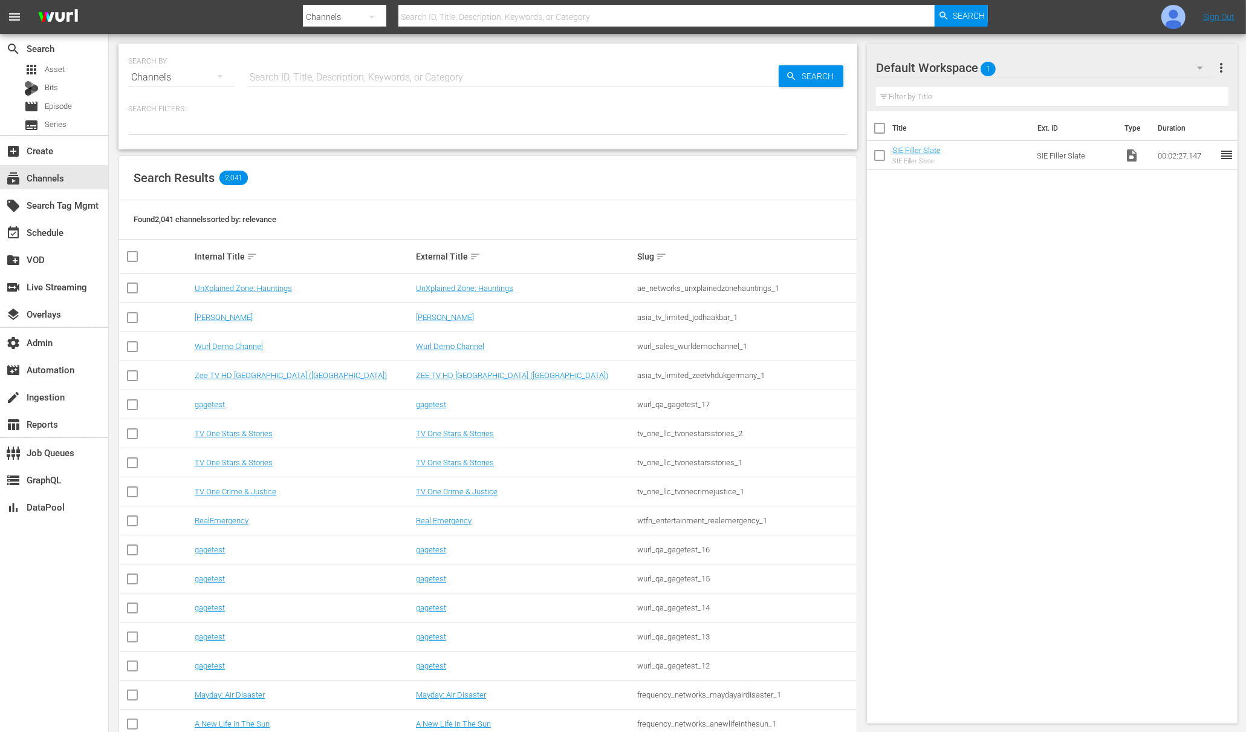
click at [299, 79] on input "text" at bounding box center [513, 77] width 532 height 29
type input "ad"
type input "adops_test_1"
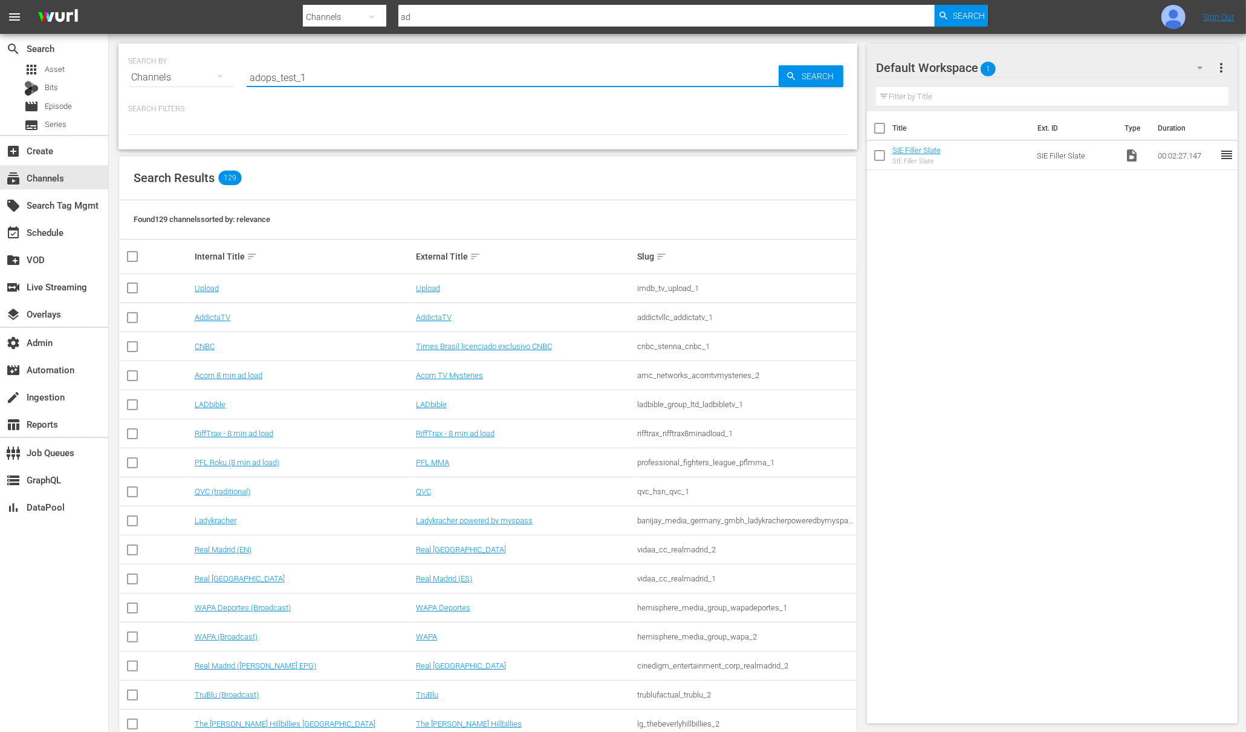
type input "adops_test_1"
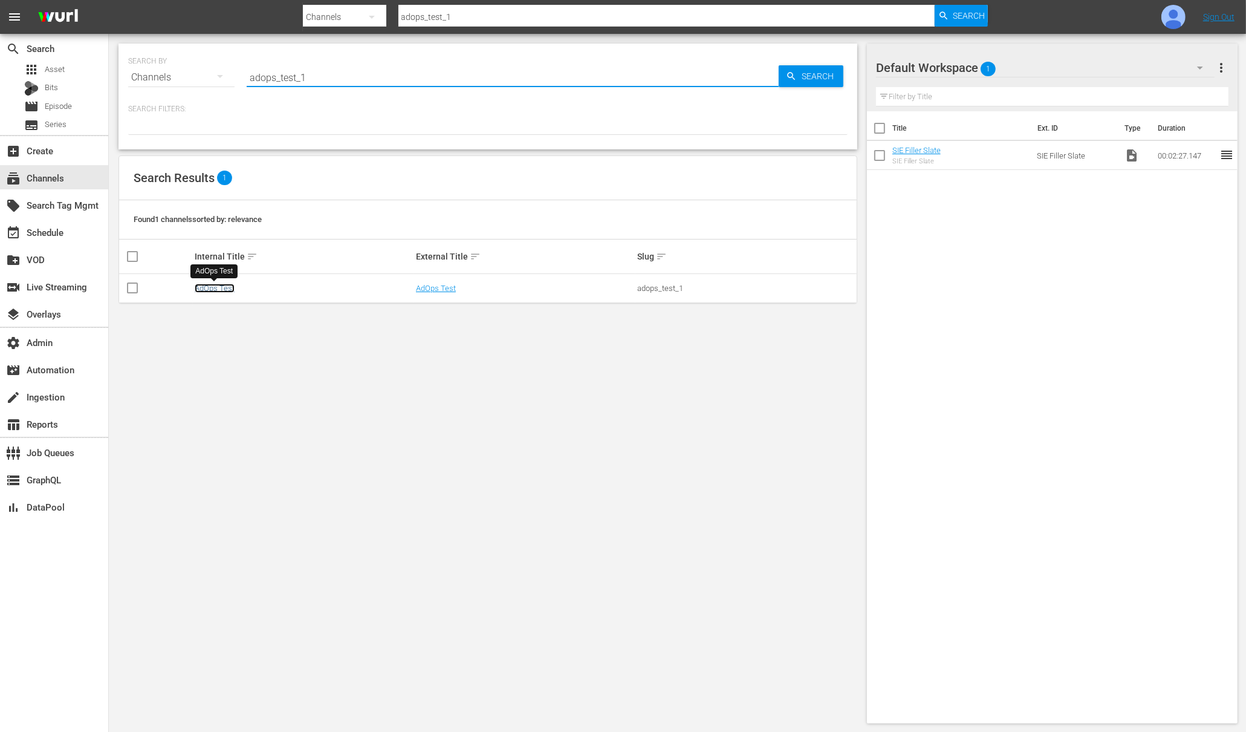
click at [227, 286] on link "AdOps Test" at bounding box center [215, 288] width 40 height 9
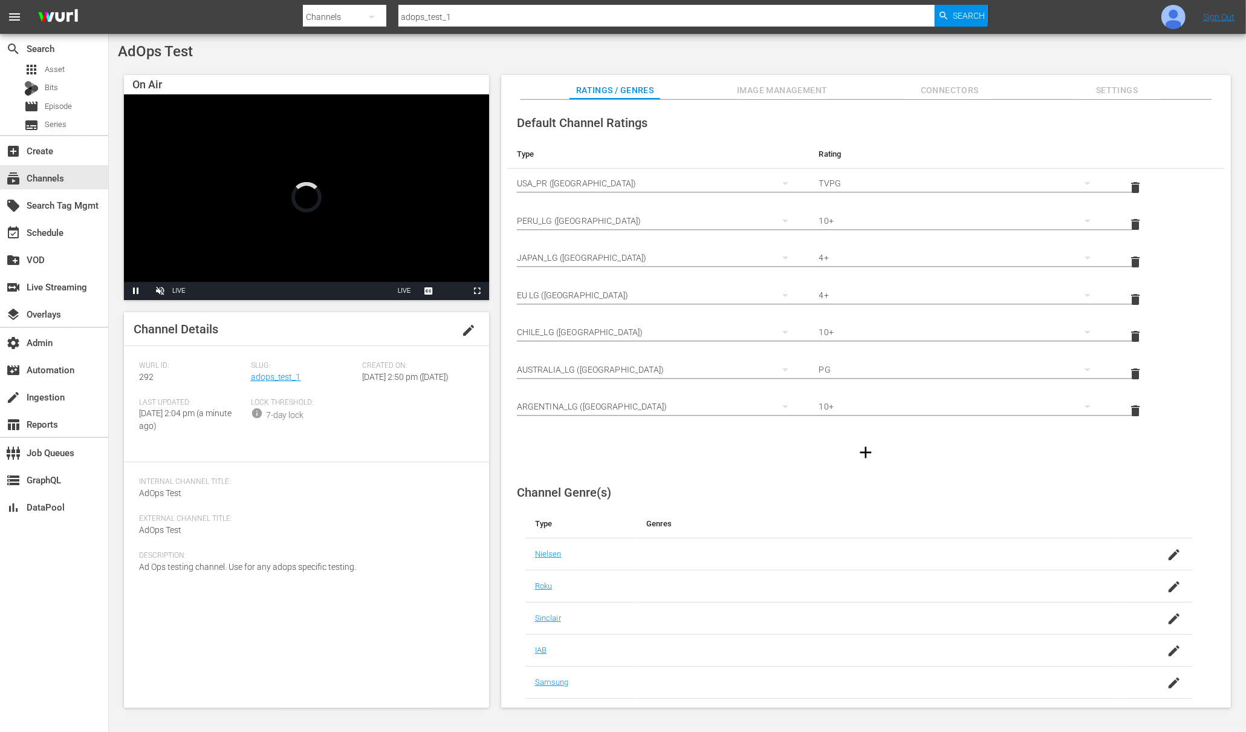
click at [816, 87] on span "Image Management" at bounding box center [782, 90] width 91 height 15
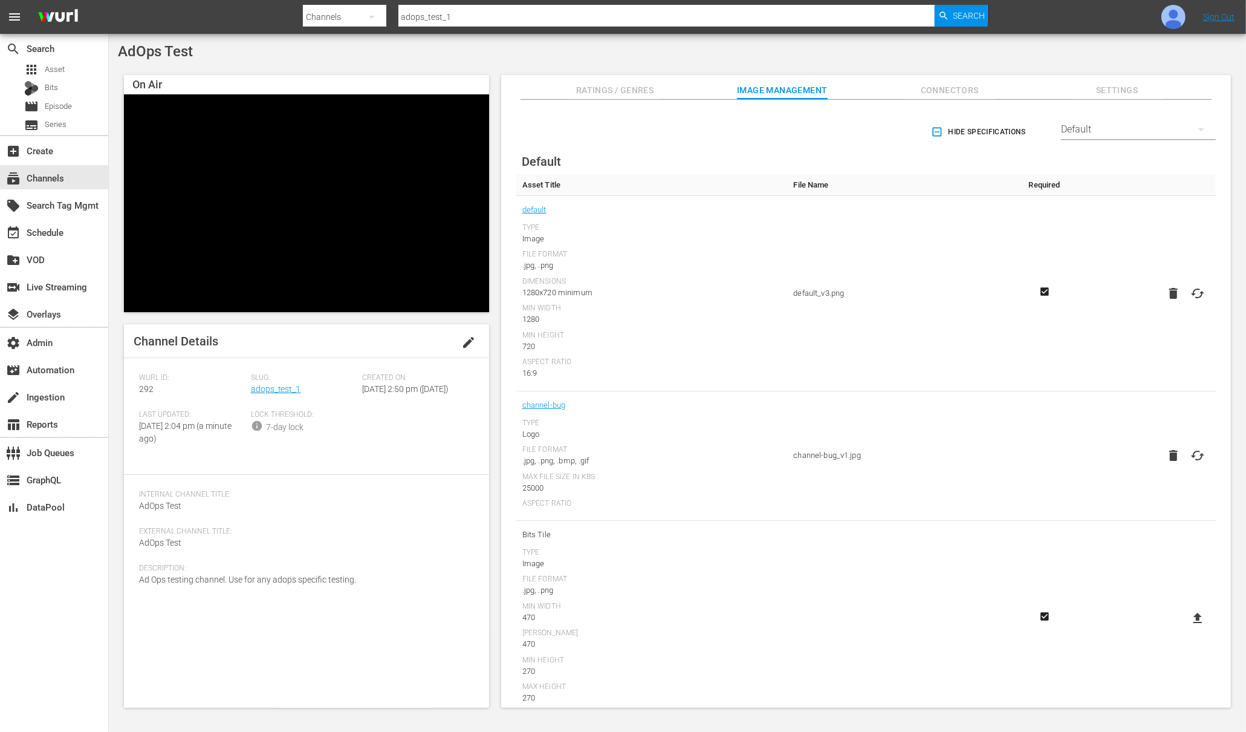
click at [1089, 135] on div "Default" at bounding box center [1138, 129] width 155 height 34
click at [1093, 314] on div "LG" at bounding box center [1136, 321] width 126 height 19
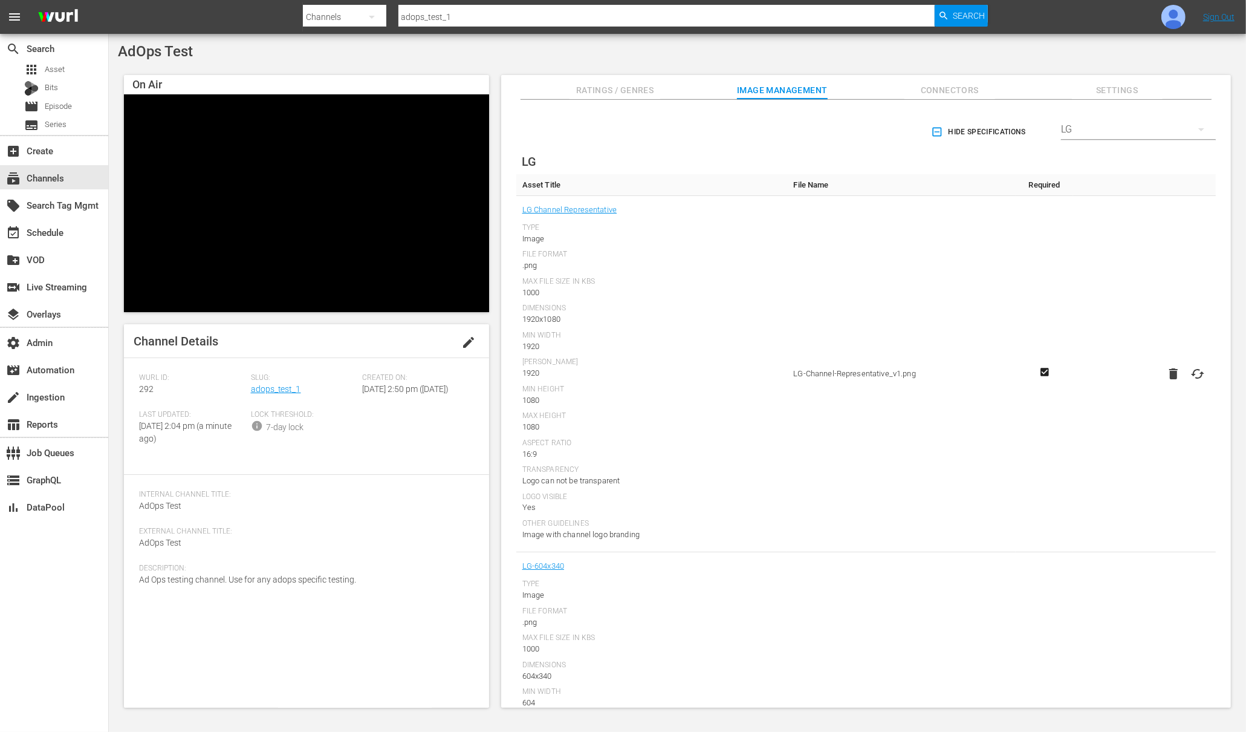
click at [1131, 131] on div "LG" at bounding box center [1138, 129] width 155 height 34
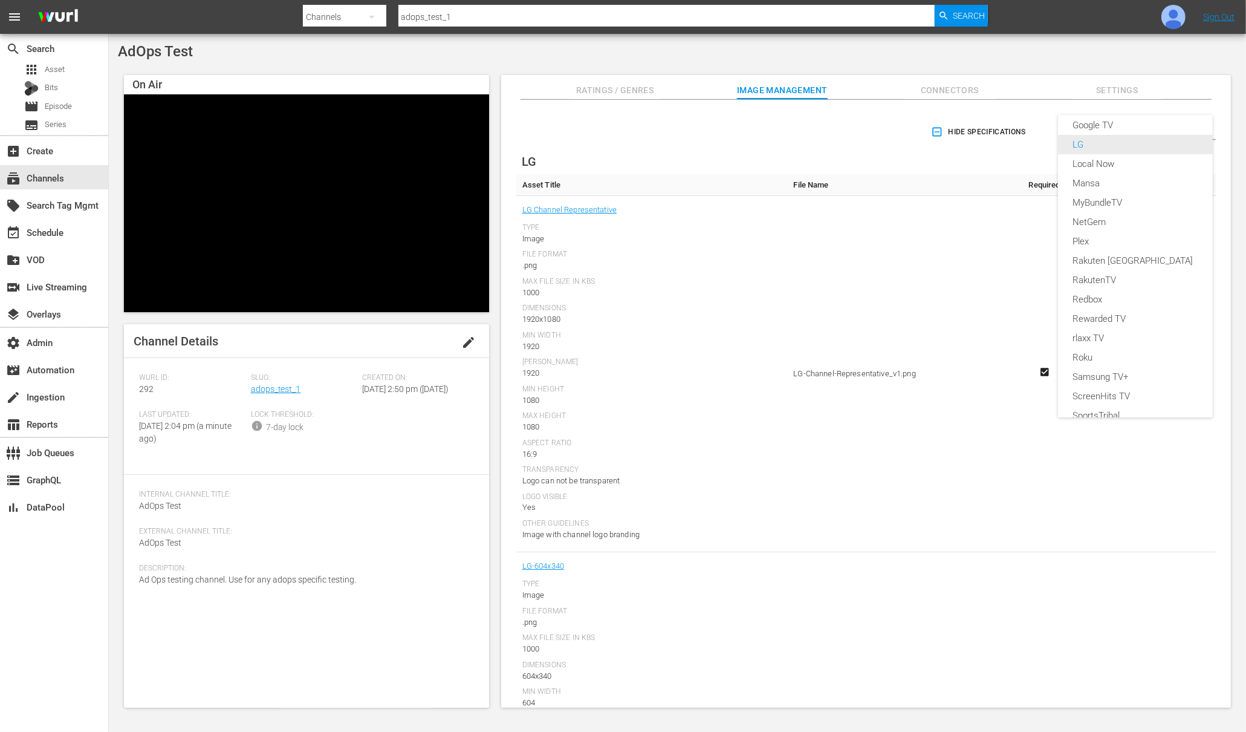
click at [1090, 149] on div "LG" at bounding box center [1136, 144] width 126 height 19
